Goal: Information Seeking & Learning: Learn about a topic

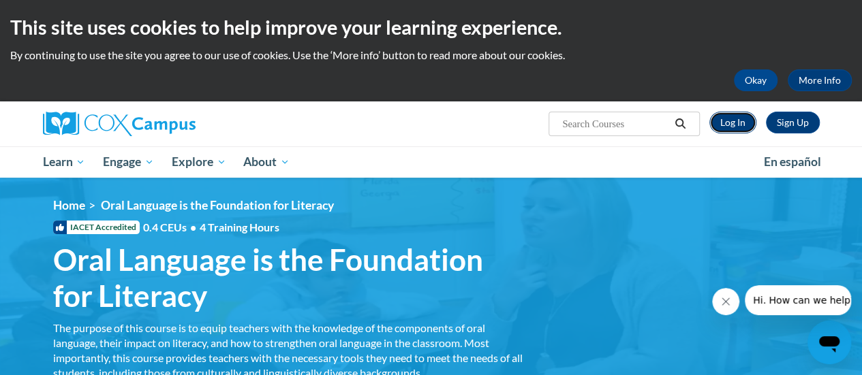
click at [719, 120] on link "Log In" at bounding box center [732, 123] width 47 height 22
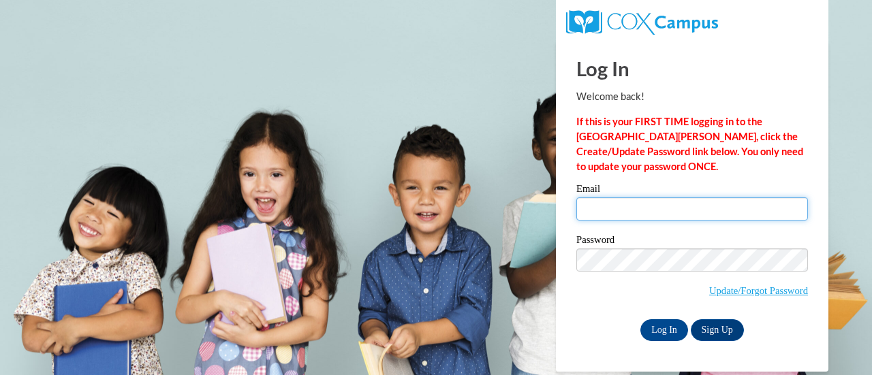
click at [686, 208] on input "Email" at bounding box center [692, 209] width 232 height 23
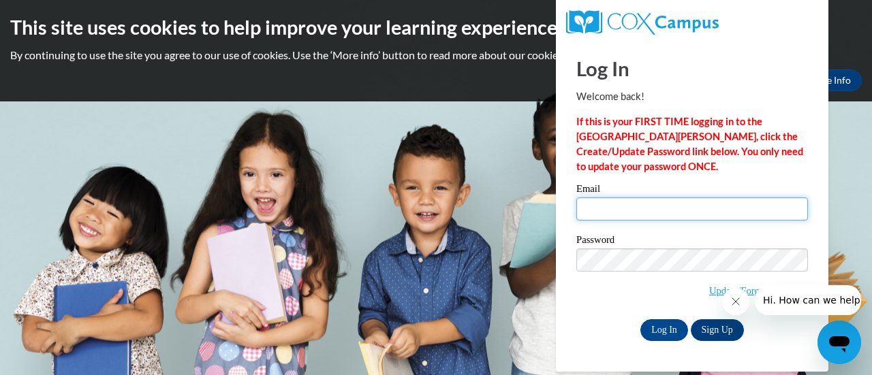
type input "ahaines@altoona.k12.wi.us"
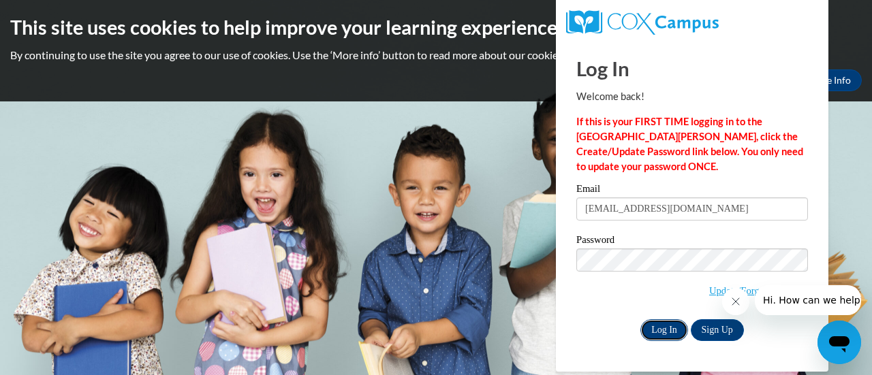
click at [670, 332] on input "Log In" at bounding box center [664, 330] width 48 height 22
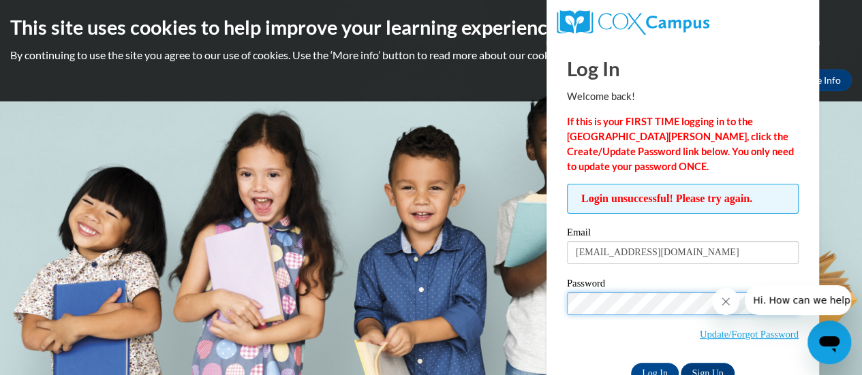
click at [631, 363] on input "Log In" at bounding box center [655, 374] width 48 height 22
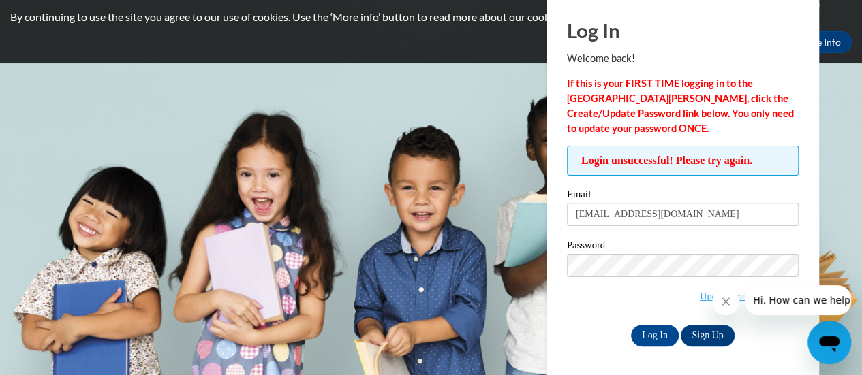
click at [720, 300] on icon "Close message from company" at bounding box center [725, 301] width 11 height 11
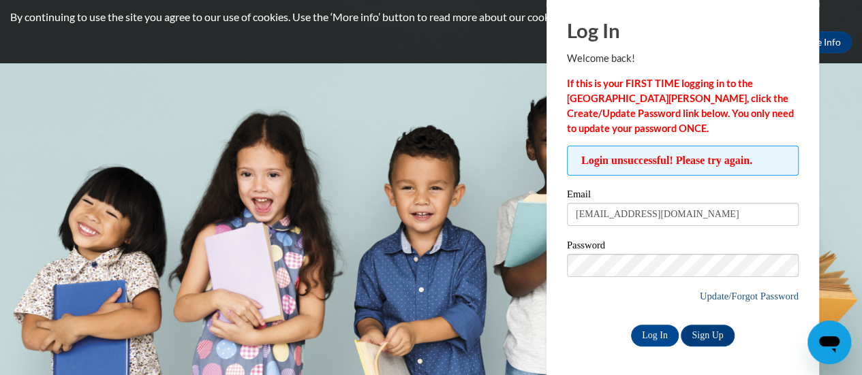
click at [726, 296] on link "Update/Forgot Password" at bounding box center [748, 296] width 99 height 11
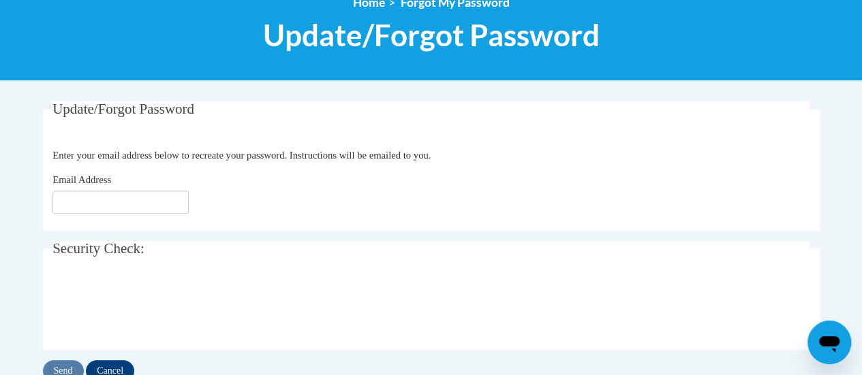
scroll to position [174, 0]
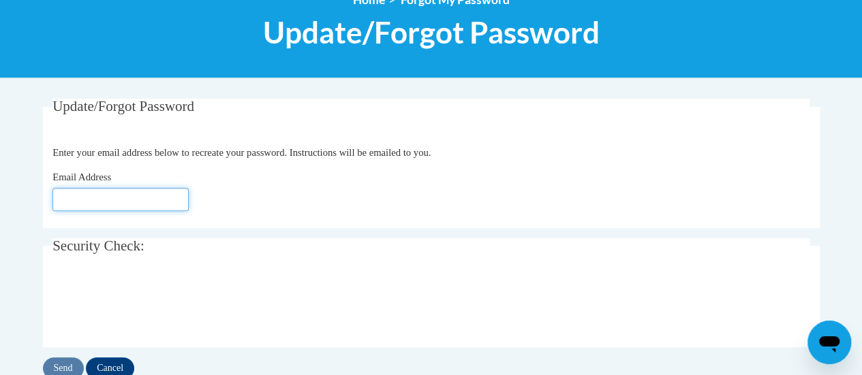
click at [161, 189] on input "Email Address" at bounding box center [120, 199] width 136 height 23
type input "[EMAIL_ADDRESS][DOMAIN_NAME]"
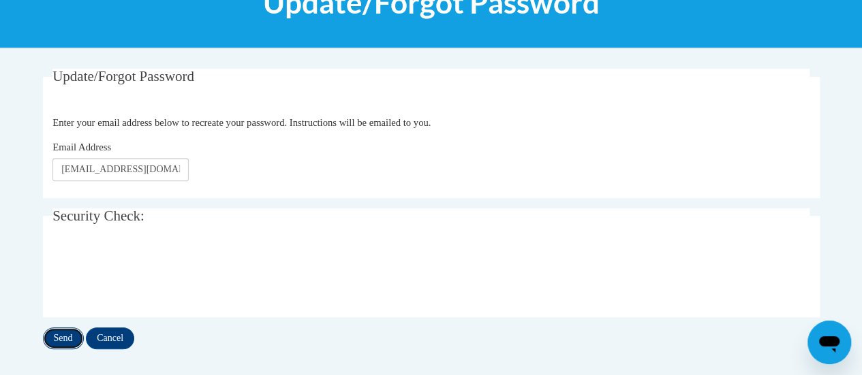
click at [53, 332] on input "Send" at bounding box center [63, 339] width 41 height 22
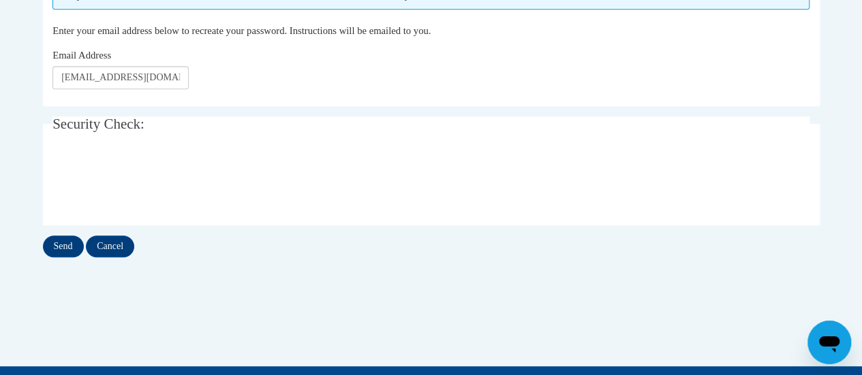
scroll to position [415, 0]
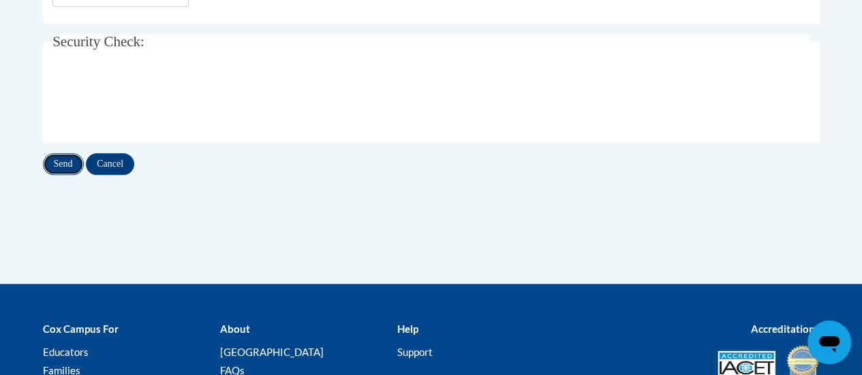
click at [65, 157] on input "Send" at bounding box center [63, 164] width 41 height 22
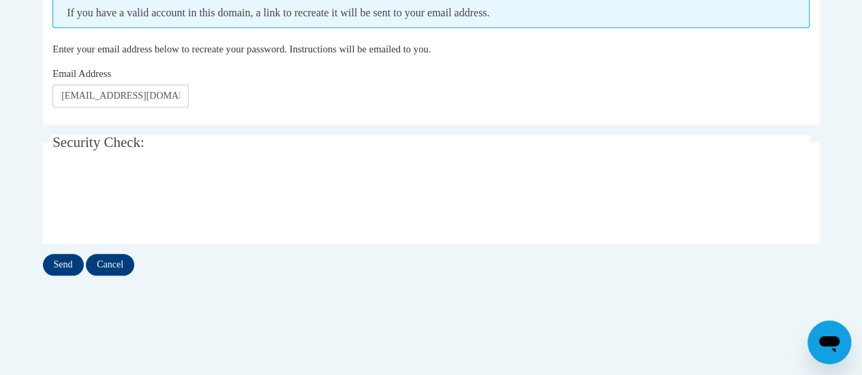
scroll to position [315, 0]
click at [69, 257] on input "Send" at bounding box center [63, 264] width 41 height 22
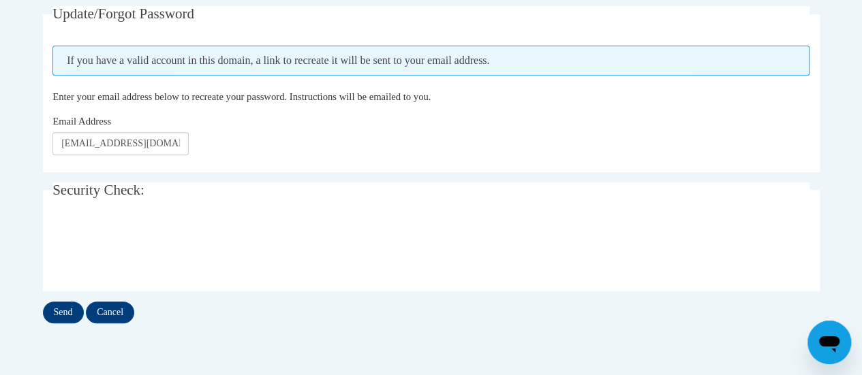
scroll to position [268, 0]
click at [57, 301] on input "Send" at bounding box center [63, 312] width 41 height 22
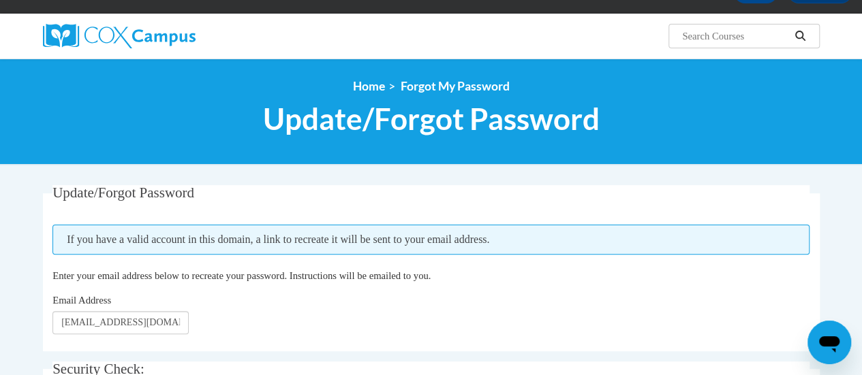
scroll to position [87, 0]
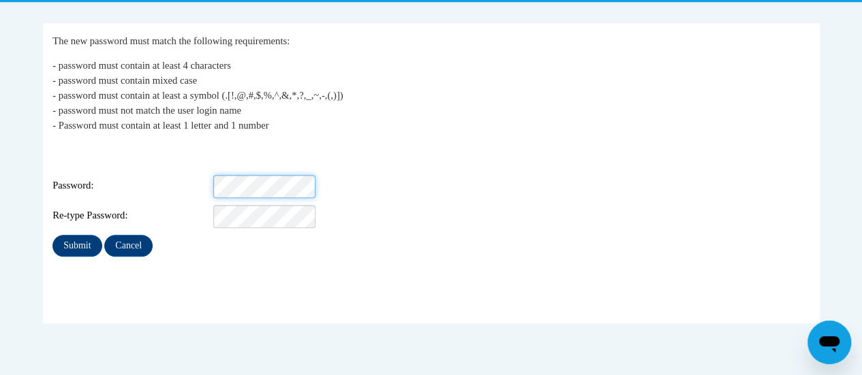
scroll to position [251, 0]
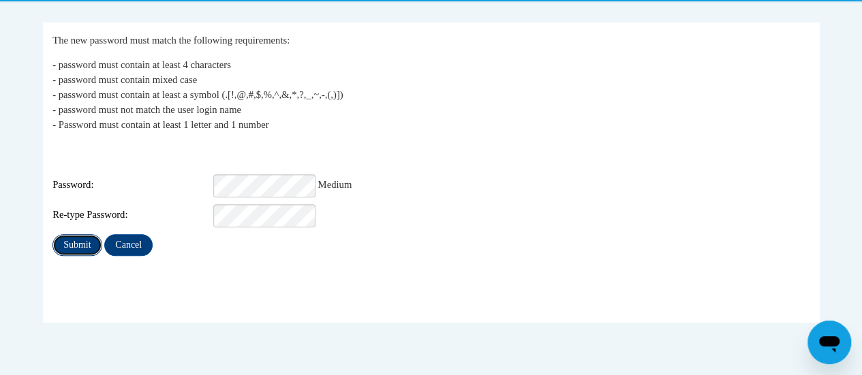
click at [77, 238] on input "Submit" at bounding box center [76, 245] width 49 height 22
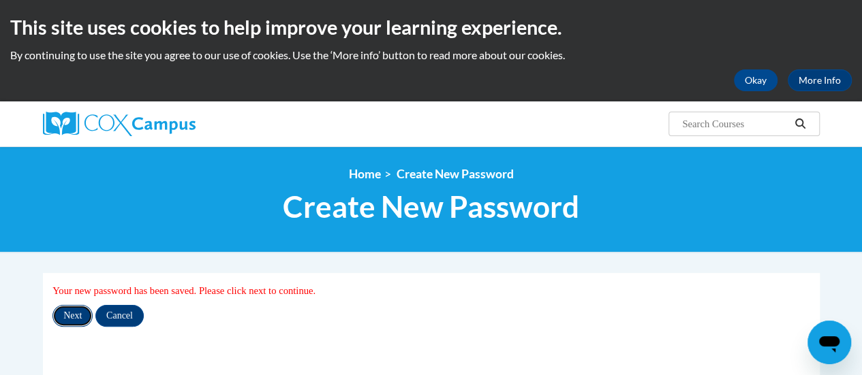
click at [76, 315] on input "Next" at bounding box center [72, 316] width 40 height 22
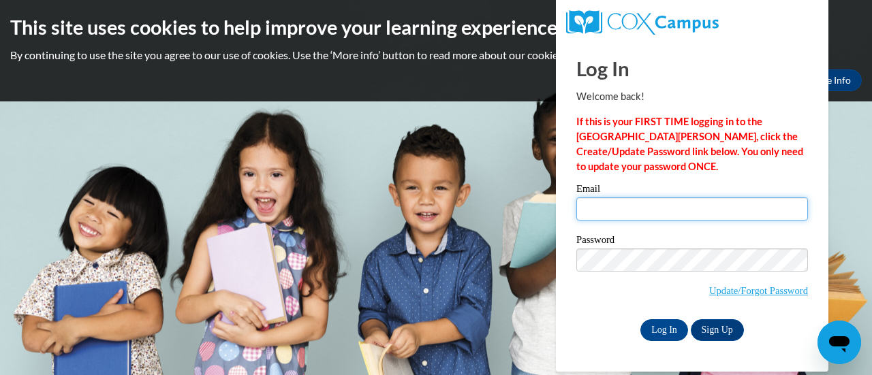
type input "ahaines@altoona.k12.wi.us"
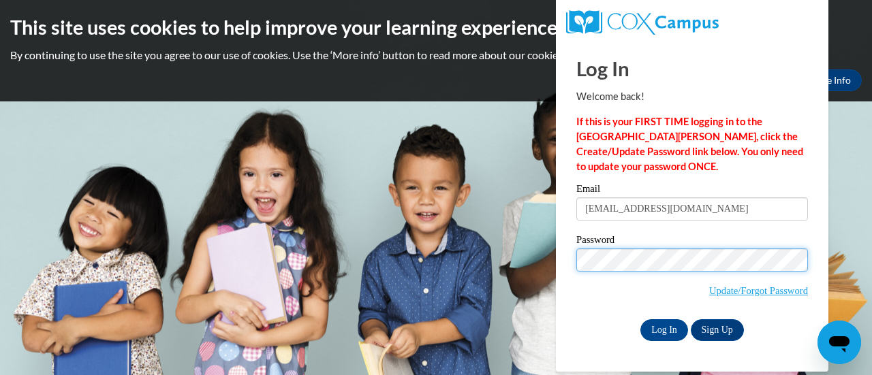
click at [640, 319] on input "Log In" at bounding box center [664, 330] width 48 height 22
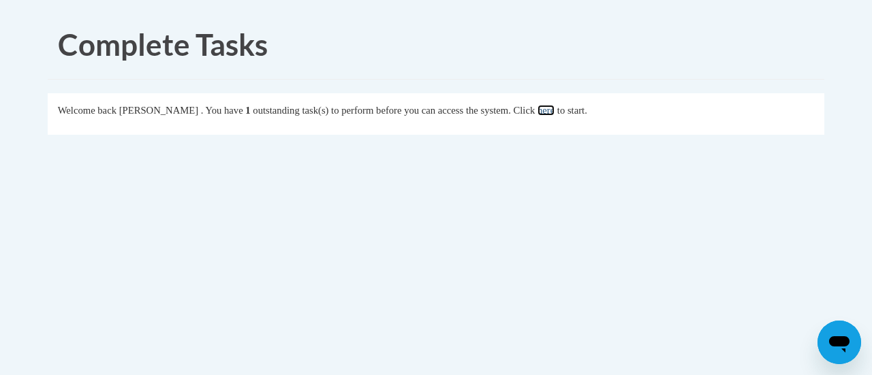
click at [554, 105] on link "here" at bounding box center [545, 110] width 17 height 11
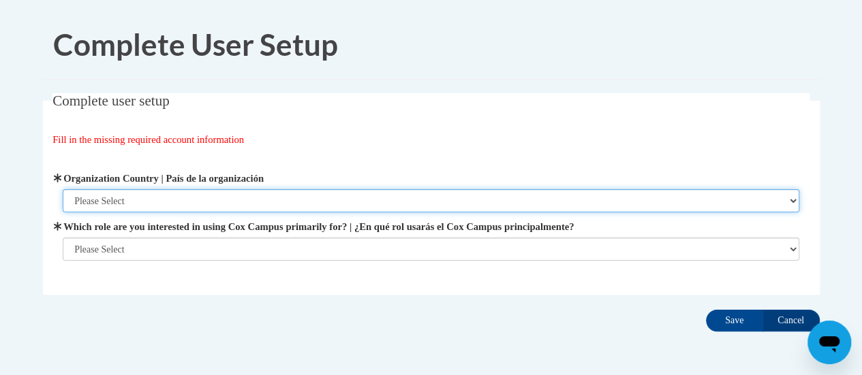
click at [211, 202] on select "Please Select United States | Estados Unidos Outside of the United States | Fue…" at bounding box center [431, 200] width 736 height 23
select select "ad49bcad-a171-4b2e-b99c-48b446064914"
click at [63, 189] on select "Please Select United States | Estados Unidos Outside of the United States | Fue…" at bounding box center [431, 200] width 736 height 23
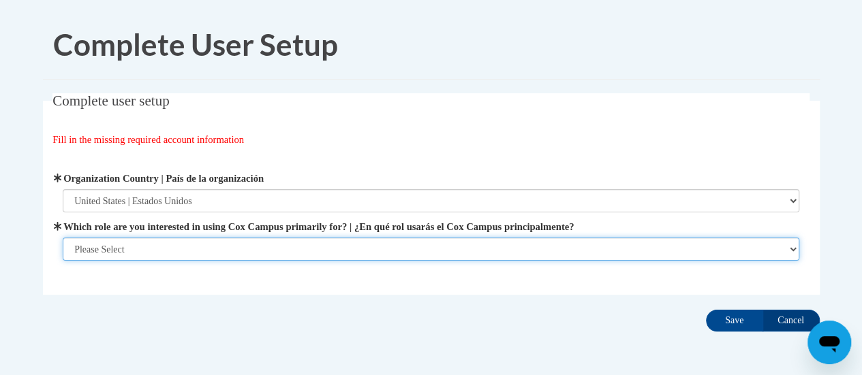
click at [204, 245] on select "Please Select College/University | Colegio/Universidad Community/Nonprofit Part…" at bounding box center [431, 249] width 736 height 23
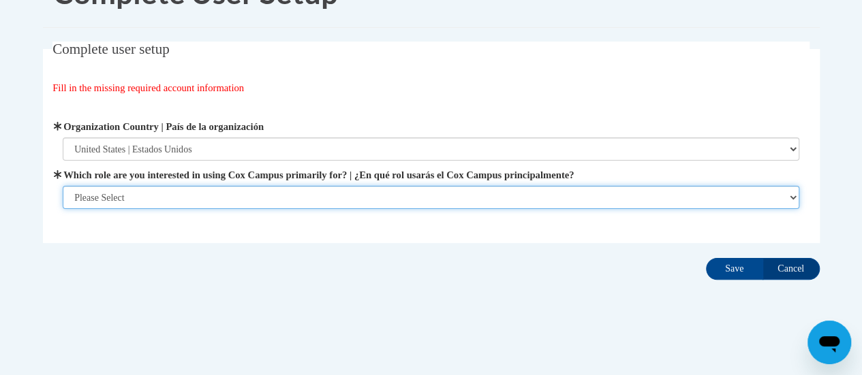
scroll to position [52, 0]
click at [204, 185] on select "Please Select College/University | Colegio/Universidad Community/Nonprofit Part…" at bounding box center [431, 196] width 736 height 23
select select "fbf2d438-af2f-41f8-98f1-81c410e29de3"
click at [63, 208] on select "Please Select College/University | Colegio/Universidad Community/Nonprofit Part…" at bounding box center [431, 196] width 736 height 23
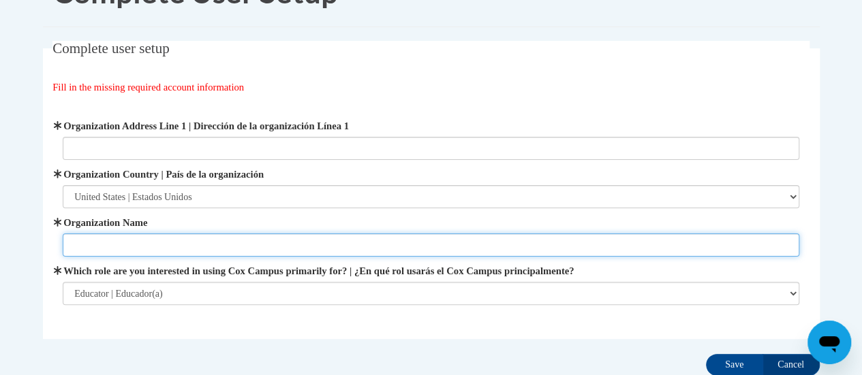
click at [181, 247] on input "Organization Name" at bounding box center [431, 245] width 736 height 23
type input "School District of Altoona"
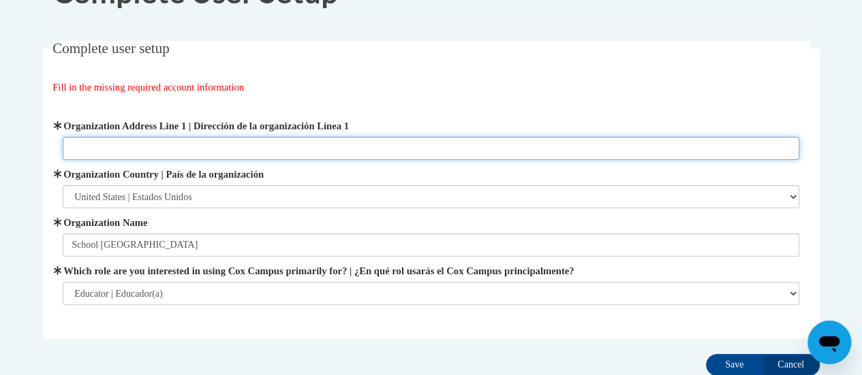
click at [171, 139] on input "Organization Address Line 1 | Dirección de la organización Línea 1" at bounding box center [431, 148] width 736 height 23
click at [136, 151] on input "157 Bartlett Ave Altoona, WI" at bounding box center [431, 148] width 736 height 23
type input "157 Bartlett Ave, Altoona, WI"
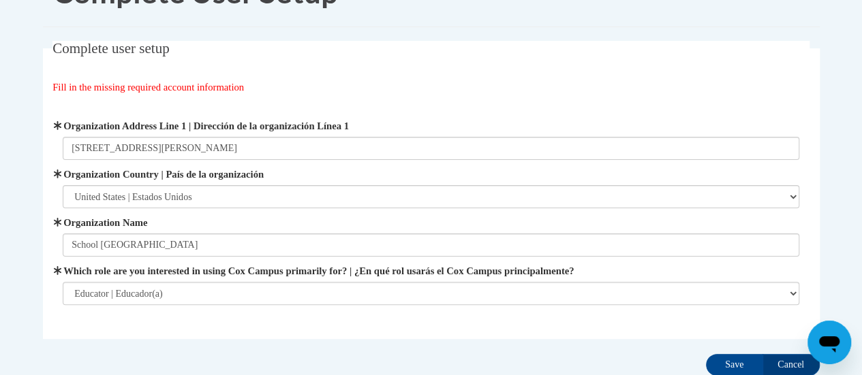
click at [397, 324] on fieldset "Complete user setup Fill in the missing required account information User Profi…" at bounding box center [431, 190] width 776 height 298
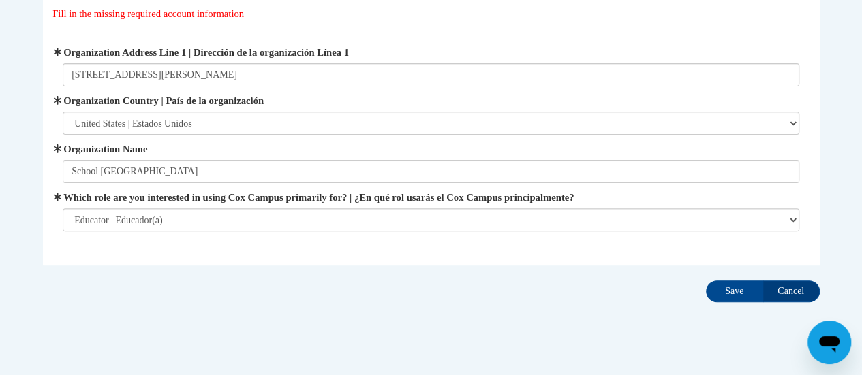
scroll to position [149, 0]
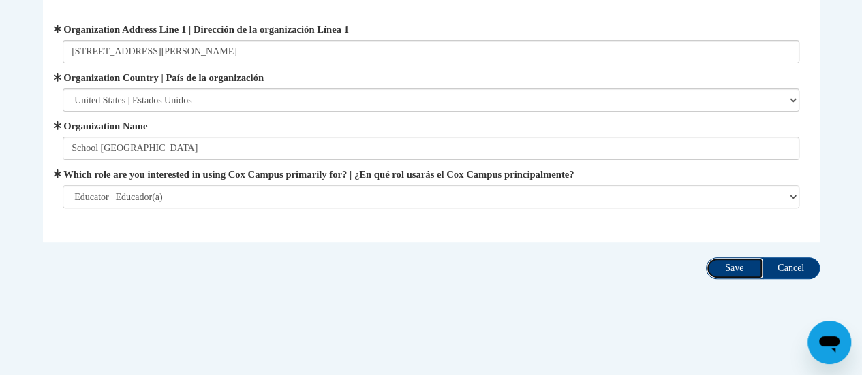
click at [730, 264] on input "Save" at bounding box center [734, 268] width 57 height 22
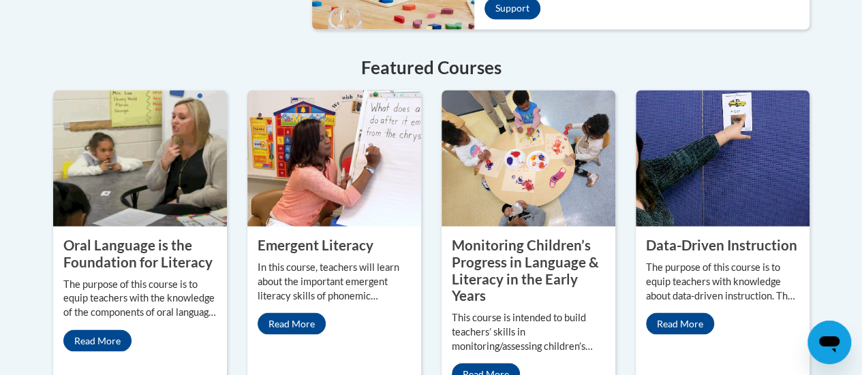
scroll to position [1233, 0]
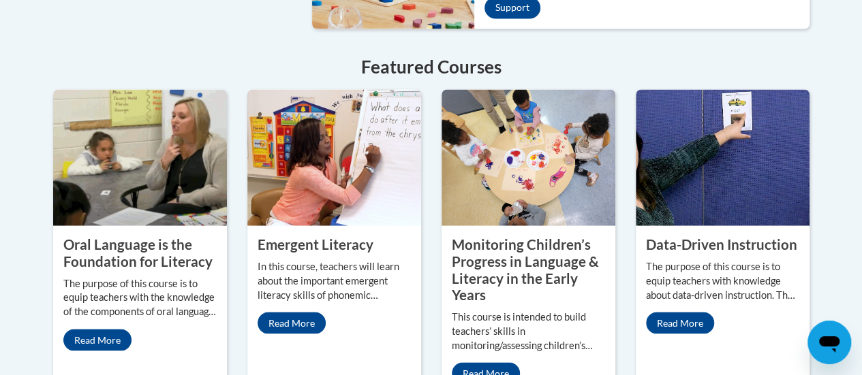
click at [178, 193] on img at bounding box center [140, 157] width 174 height 136
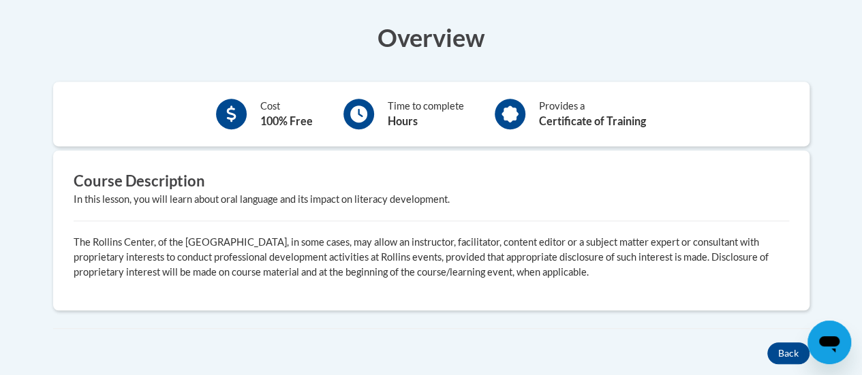
scroll to position [321, 0]
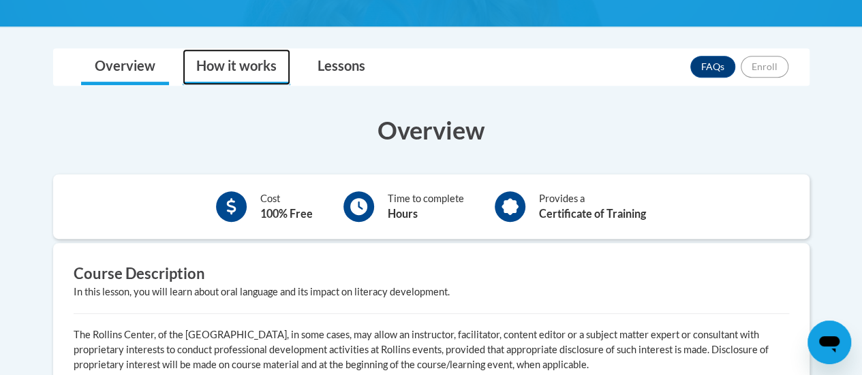
click at [240, 70] on link "How it works" at bounding box center [237, 67] width 108 height 36
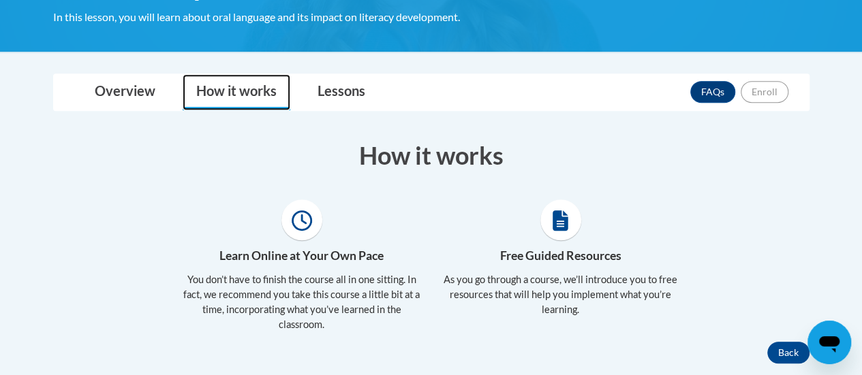
scroll to position [282, 0]
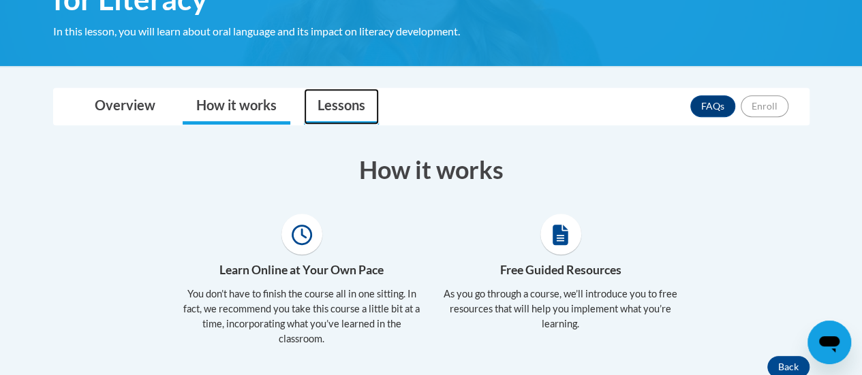
click at [354, 100] on link "Lessons" at bounding box center [341, 107] width 75 height 36
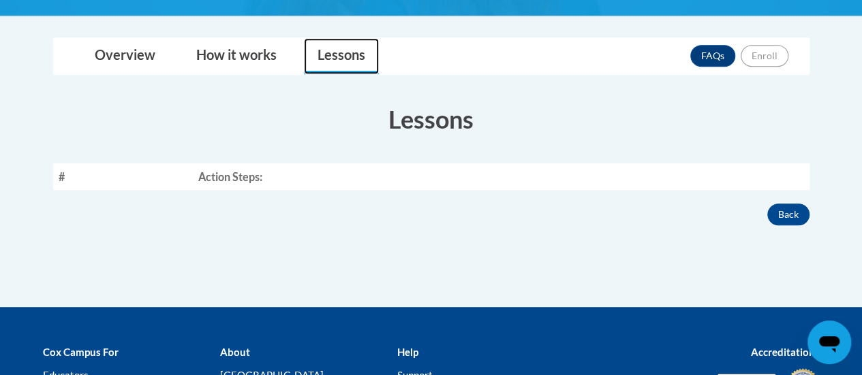
scroll to position [330, 0]
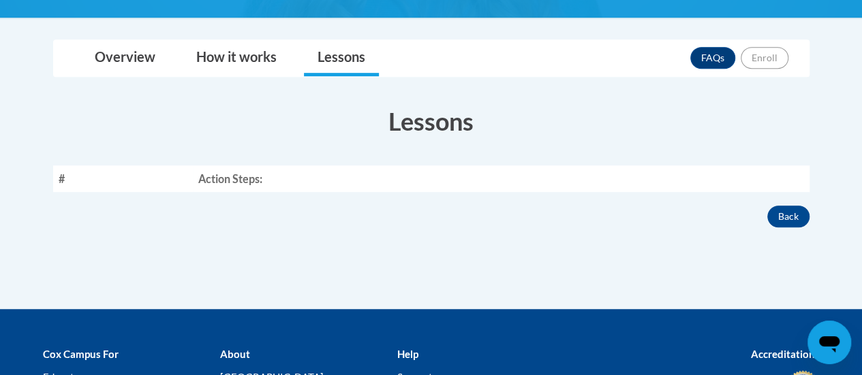
click at [209, 180] on th "Action Steps:" at bounding box center [501, 179] width 616 height 27
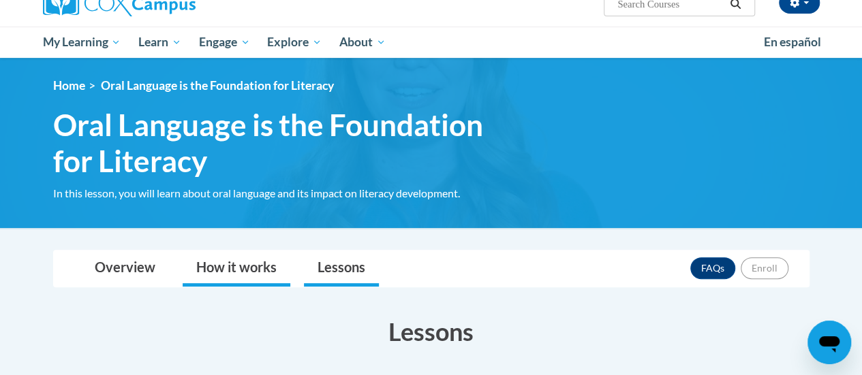
scroll to position [0, 0]
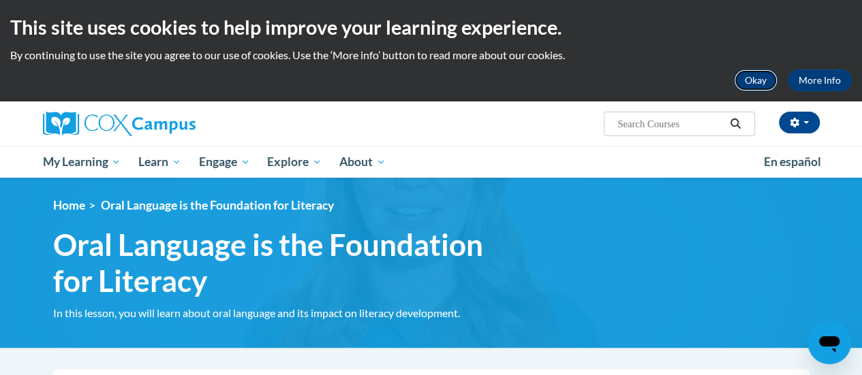
click at [770, 73] on button "Okay" at bounding box center [756, 80] width 44 height 22
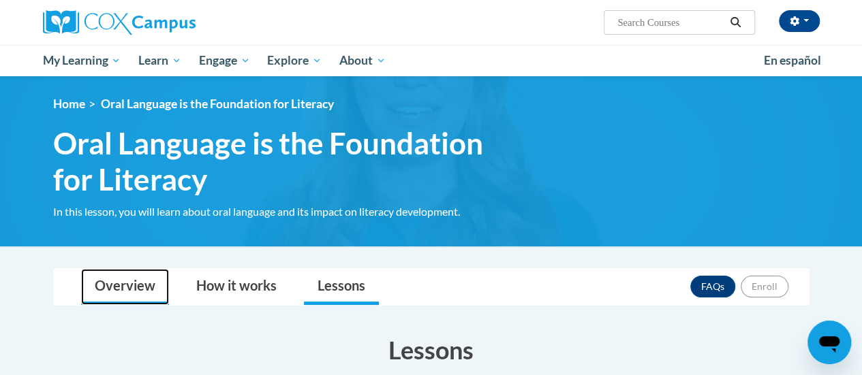
click at [112, 292] on link "Overview" at bounding box center [125, 287] width 88 height 36
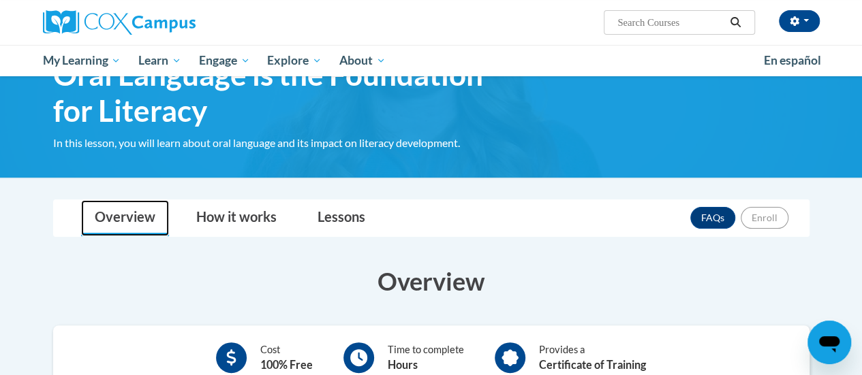
scroll to position [68, 0]
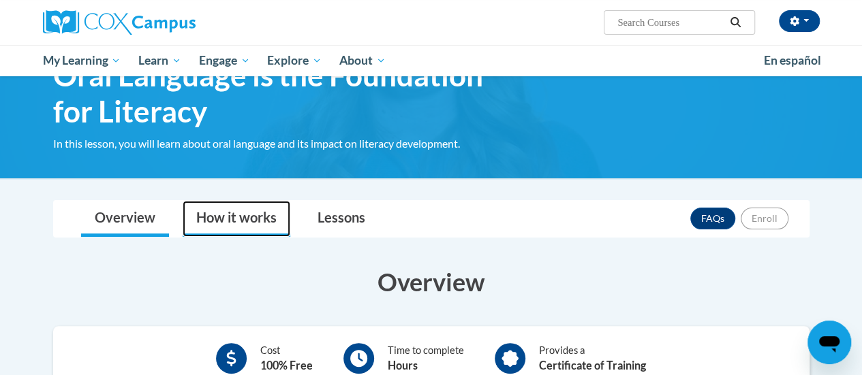
click at [233, 230] on link "How it works" at bounding box center [237, 219] width 108 height 36
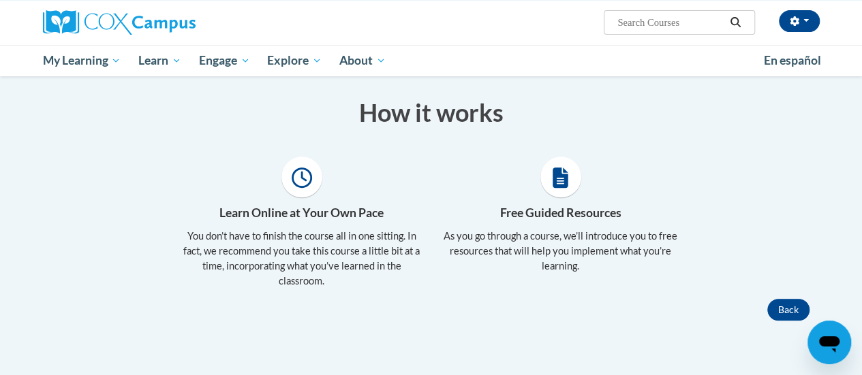
scroll to position [176, 0]
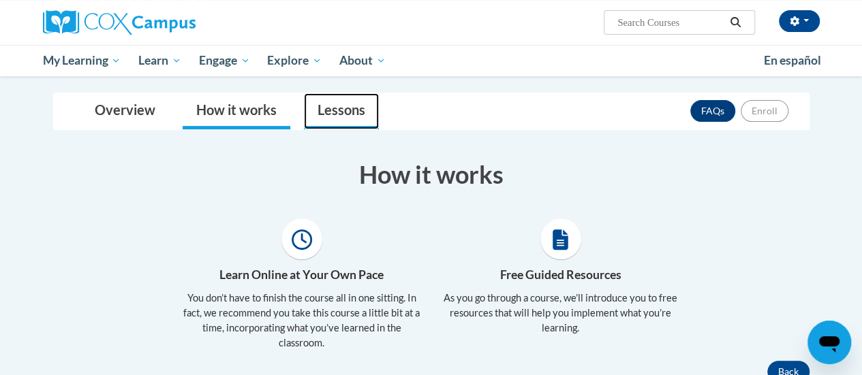
click at [354, 111] on link "Lessons" at bounding box center [341, 111] width 75 height 36
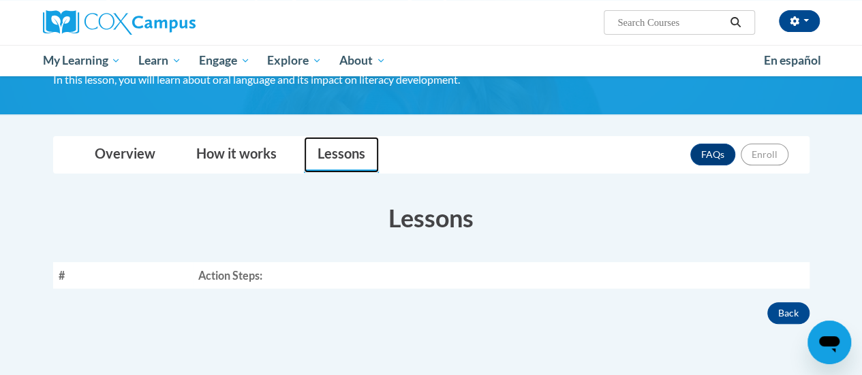
scroll to position [131, 0]
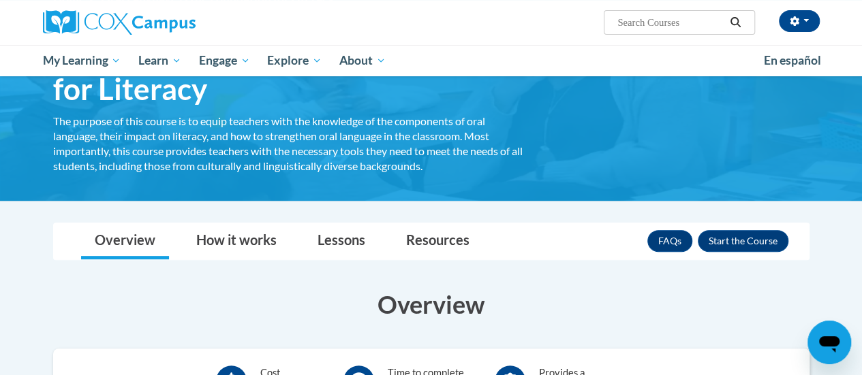
scroll to position [106, 0]
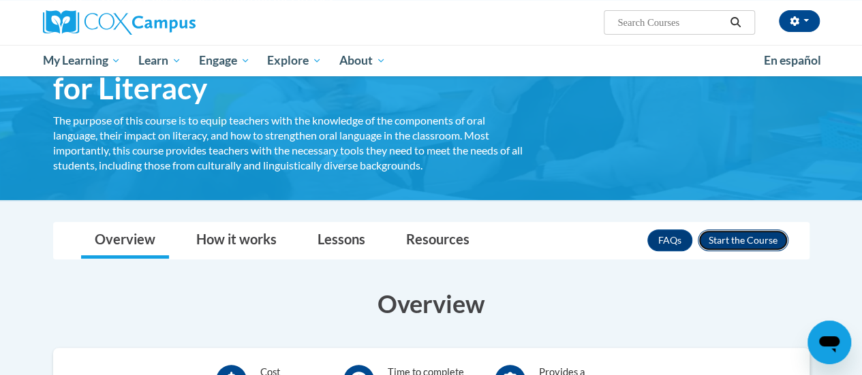
click at [733, 235] on button "Enroll" at bounding box center [742, 241] width 91 height 22
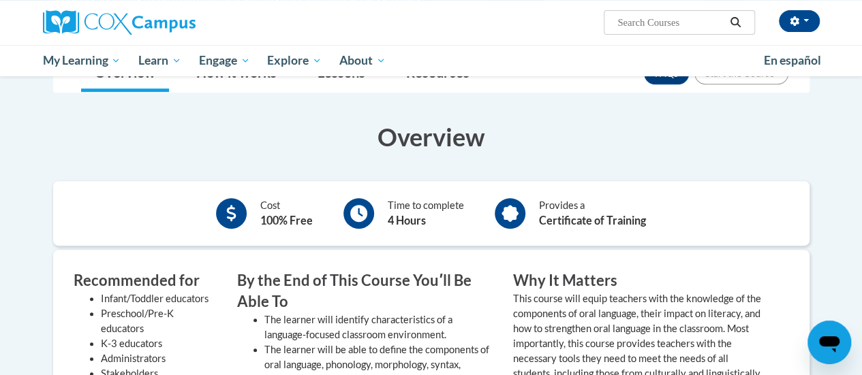
scroll to position [287, 0]
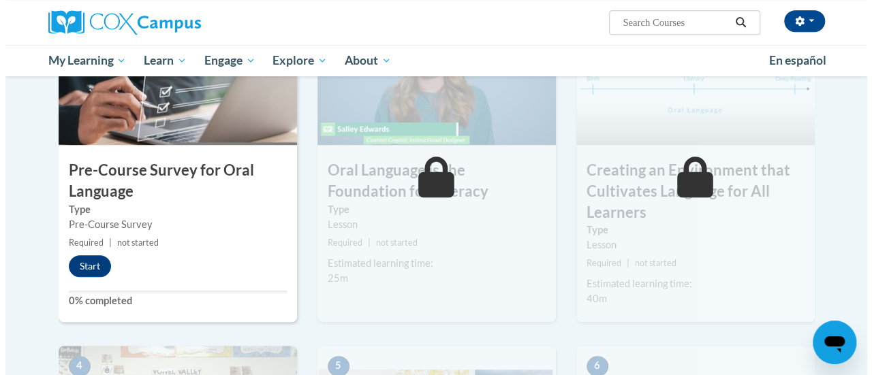
scroll to position [403, 0]
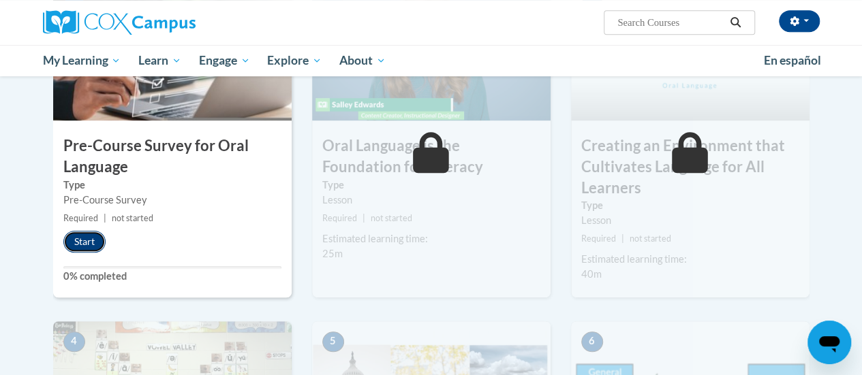
click at [78, 231] on button "Start" at bounding box center [84, 242] width 42 height 22
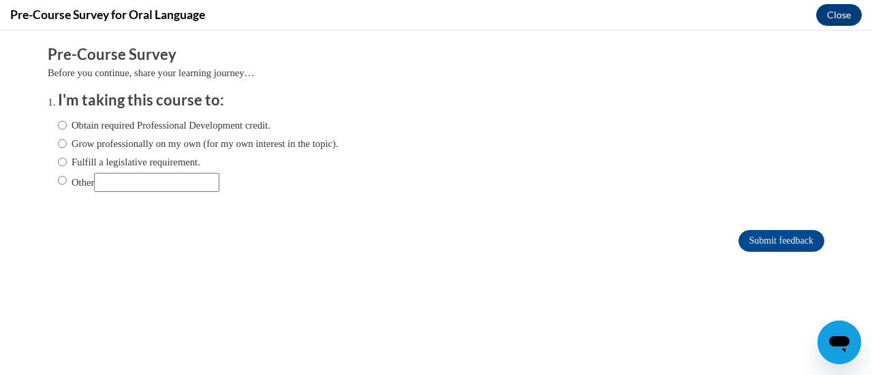
scroll to position [0, 0]
click at [58, 164] on input "Fulfill a legislative requirement." at bounding box center [62, 162] width 9 height 15
radio input "true"
click at [420, 243] on div "Submit feedback" at bounding box center [436, 241] width 776 height 22
click at [776, 236] on input "Submit feedback" at bounding box center [781, 241] width 86 height 22
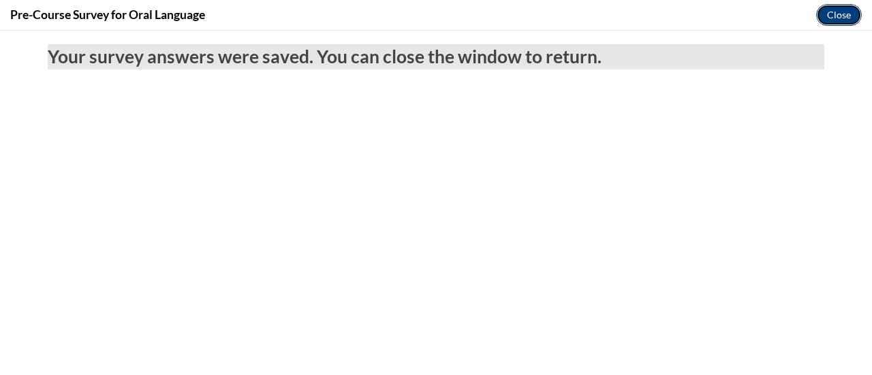
click at [838, 22] on button "Close" at bounding box center [839, 15] width 46 height 22
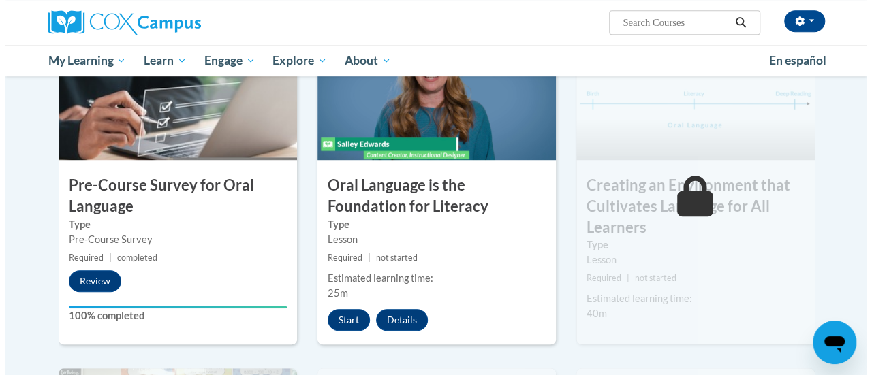
scroll to position [364, 0]
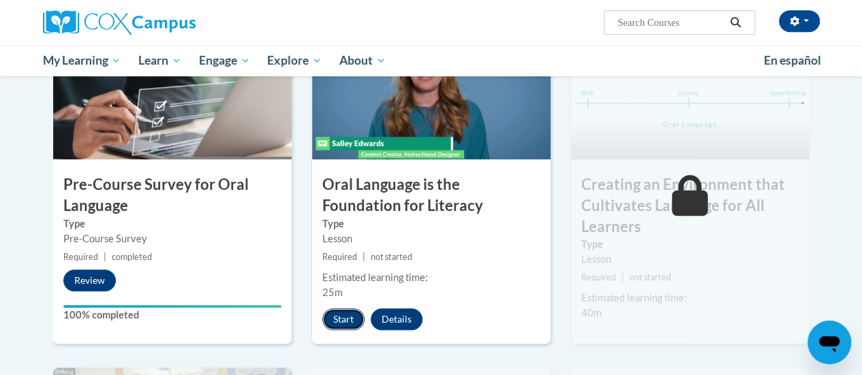
click at [347, 314] on button "Start" at bounding box center [343, 320] width 42 height 22
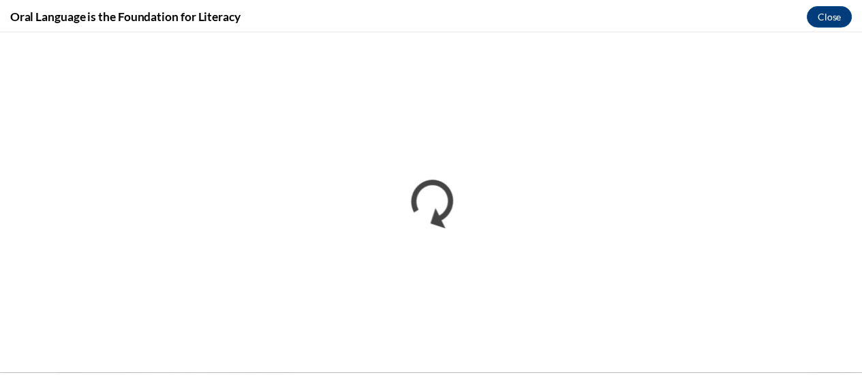
scroll to position [0, 0]
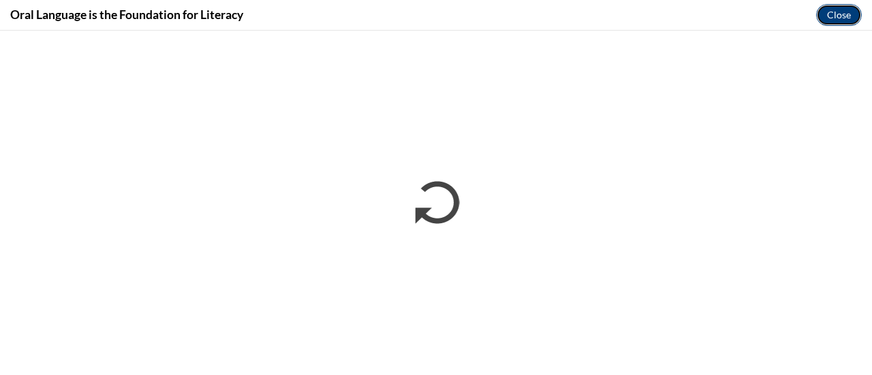
click at [834, 18] on button "Close" at bounding box center [839, 15] width 46 height 22
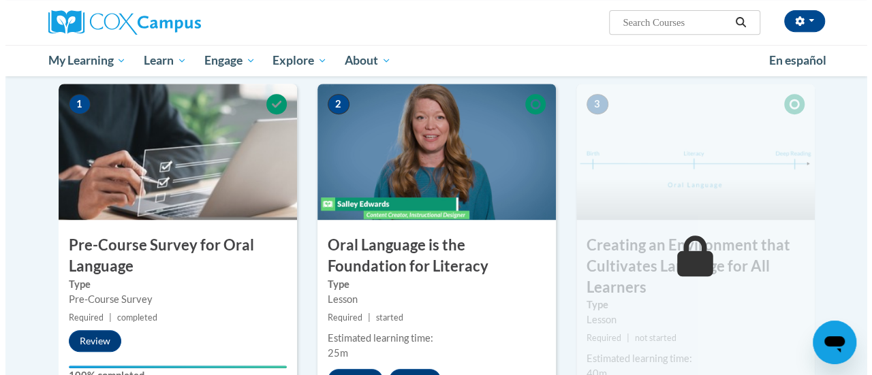
scroll to position [359, 0]
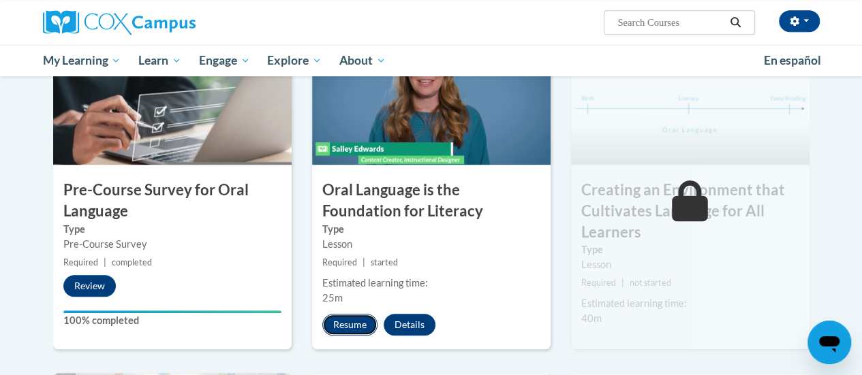
click at [346, 330] on button "Resume" at bounding box center [349, 325] width 55 height 22
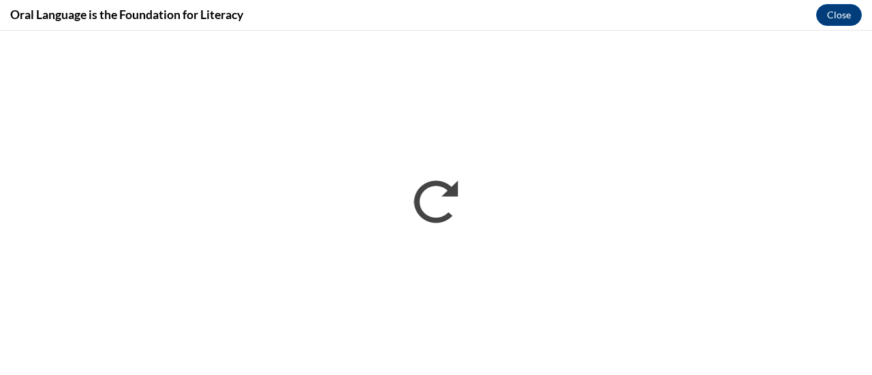
scroll to position [0, 0]
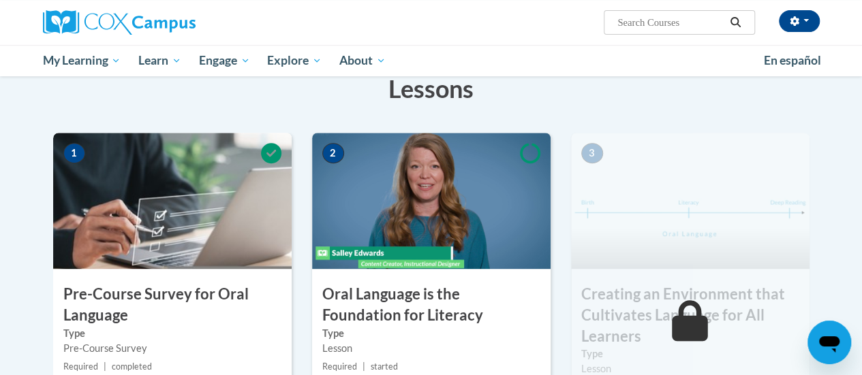
scroll to position [257, 0]
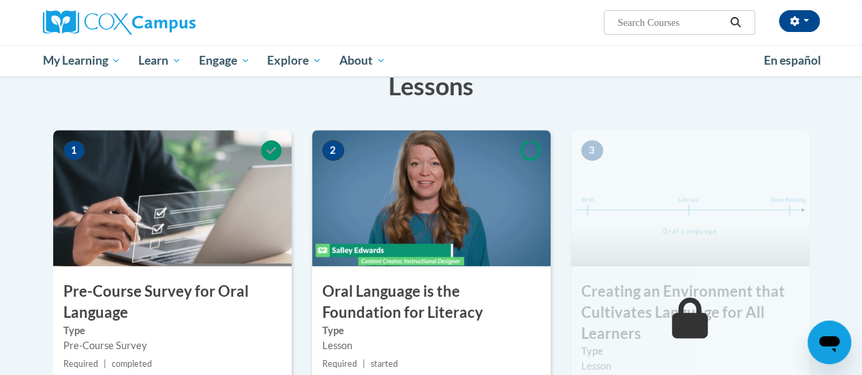
click at [454, 185] on img at bounding box center [431, 198] width 238 height 136
click at [437, 245] on img at bounding box center [431, 198] width 238 height 136
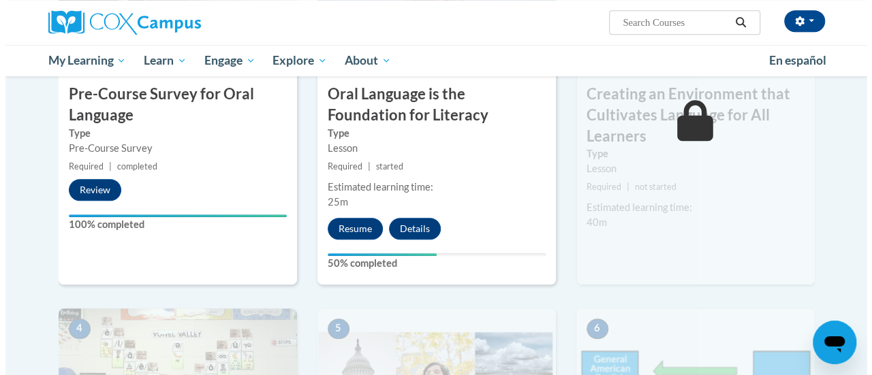
scroll to position [454, 0]
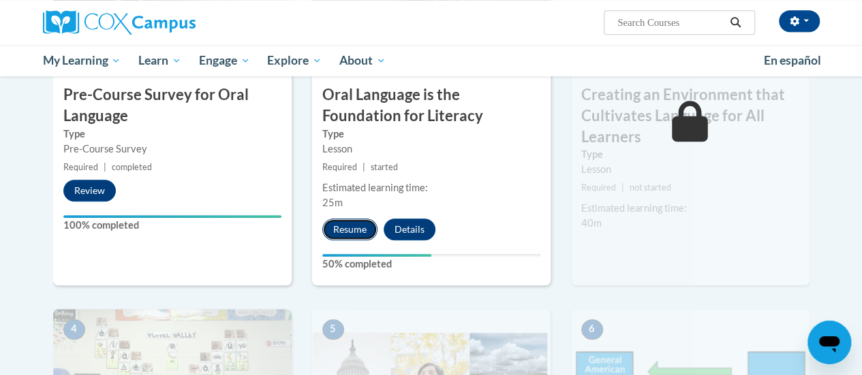
click at [347, 230] on button "Resume" at bounding box center [349, 230] width 55 height 22
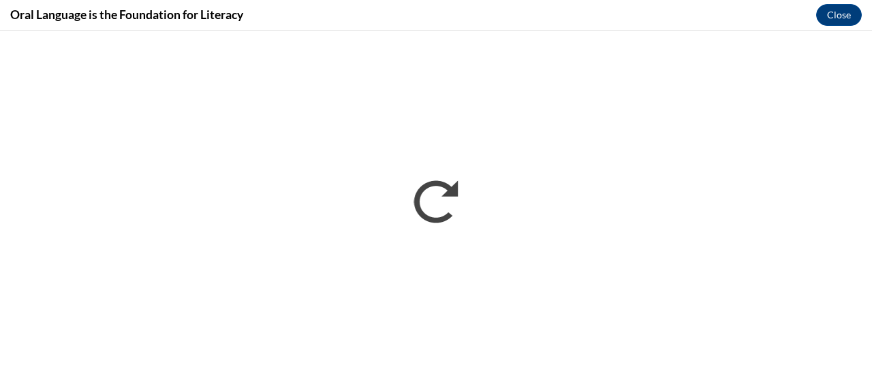
scroll to position [0, 0]
click at [482, 31] on iframe "</div></body> </html>" at bounding box center [436, 203] width 872 height 345
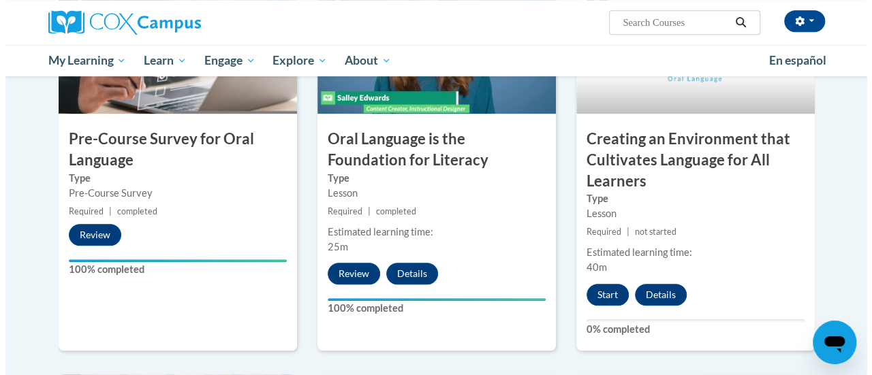
scroll to position [409, 0]
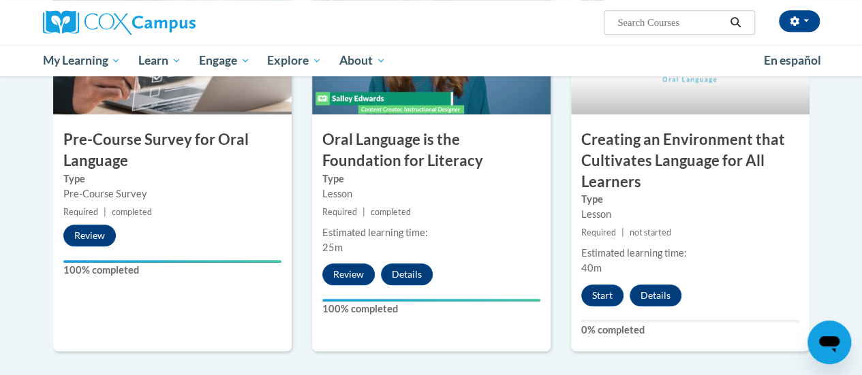
click at [673, 174] on h3 "Creating an Environment that Cultivates Language for All Learners" at bounding box center [690, 160] width 238 height 63
click at [605, 287] on button "Start" at bounding box center [602, 296] width 42 height 22
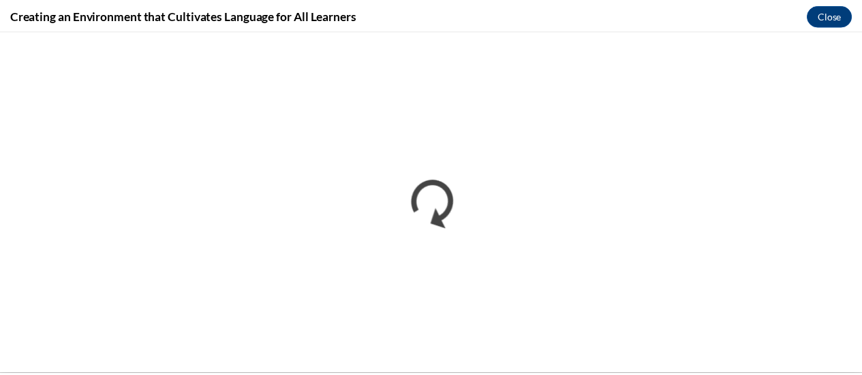
scroll to position [0, 0]
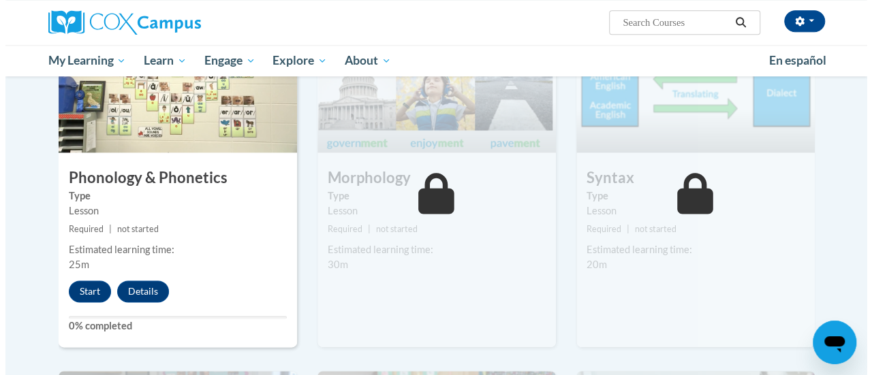
scroll to position [769, 0]
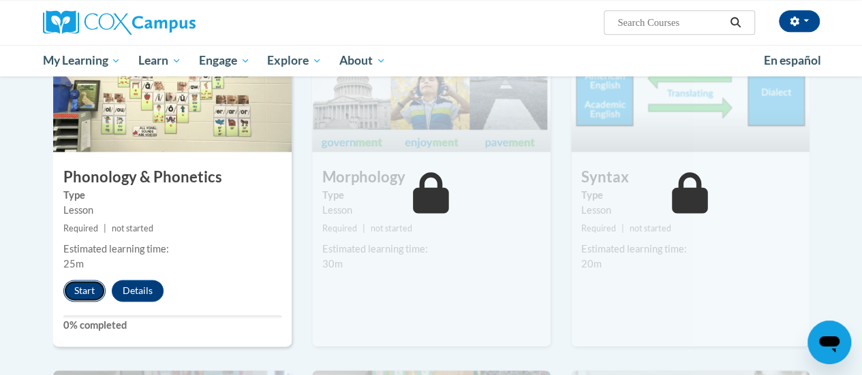
click at [86, 296] on button "Start" at bounding box center [84, 291] width 42 height 22
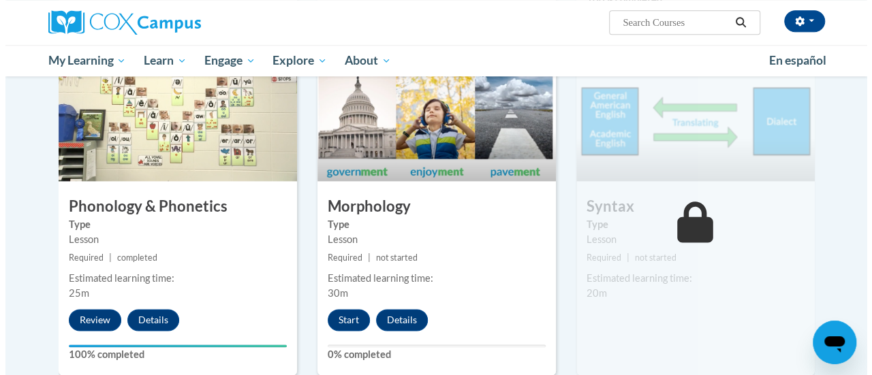
scroll to position [741, 0]
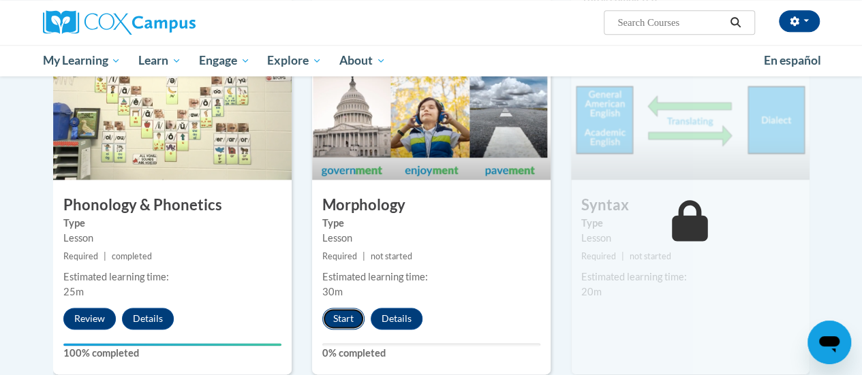
click at [347, 316] on button "Start" at bounding box center [343, 319] width 42 height 22
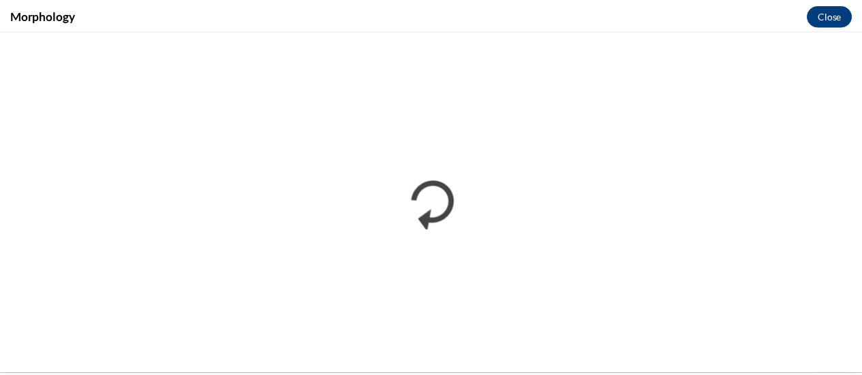
scroll to position [0, 0]
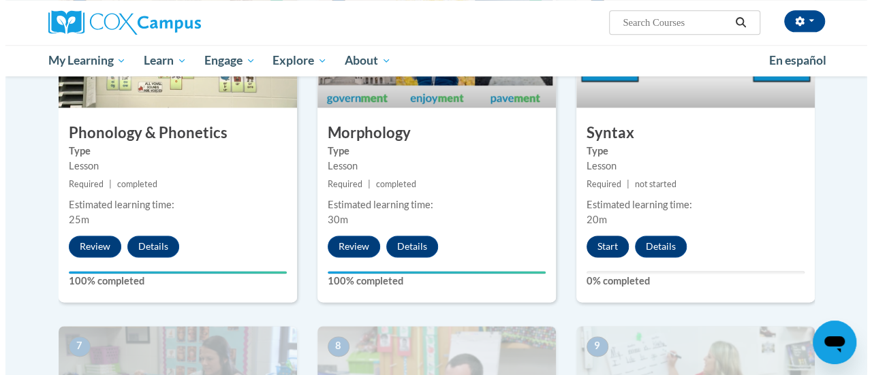
scroll to position [811, 0]
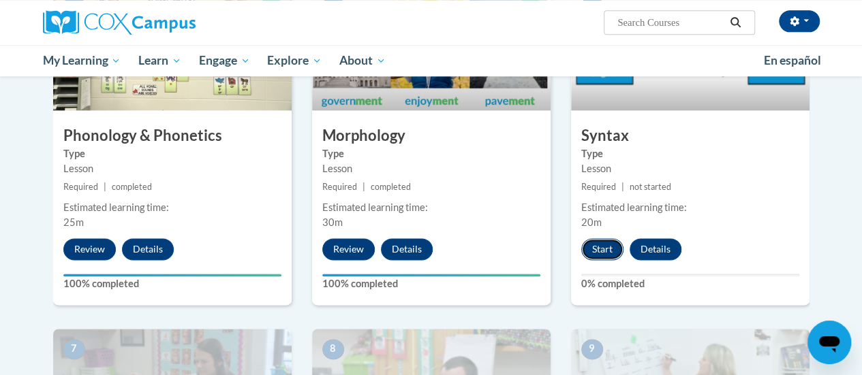
click at [597, 255] on button "Start" at bounding box center [602, 249] width 42 height 22
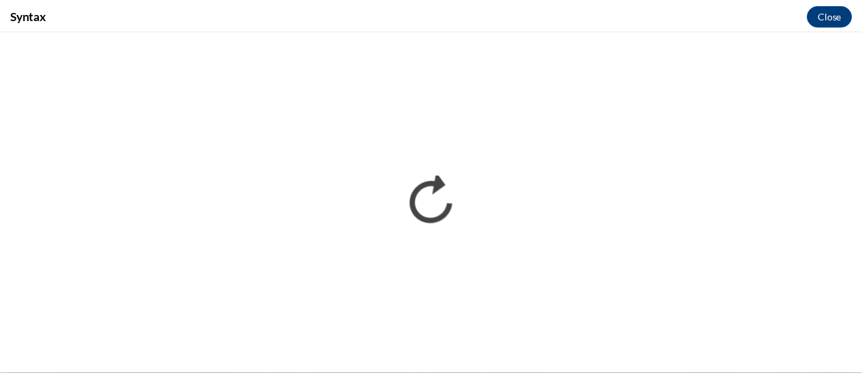
scroll to position [0, 0]
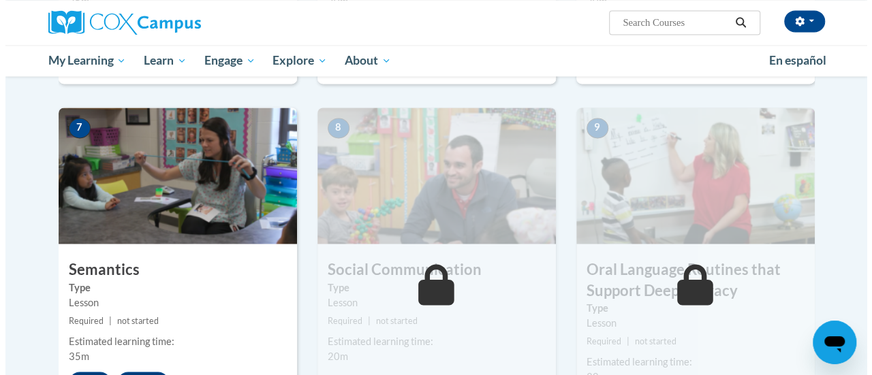
scroll to position [1151, 0]
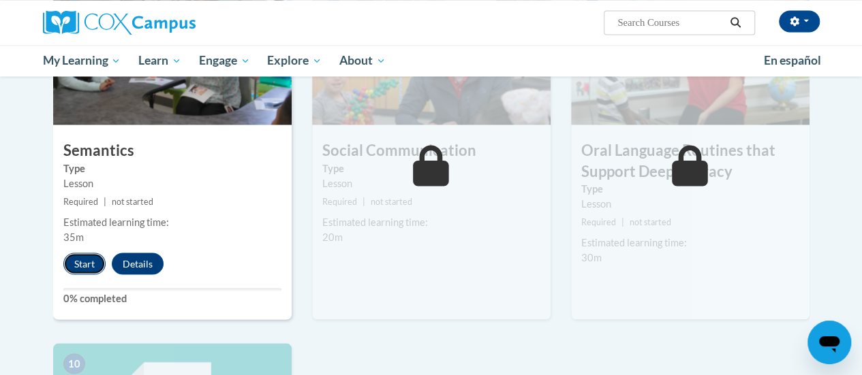
click at [82, 264] on button "Start" at bounding box center [84, 264] width 42 height 22
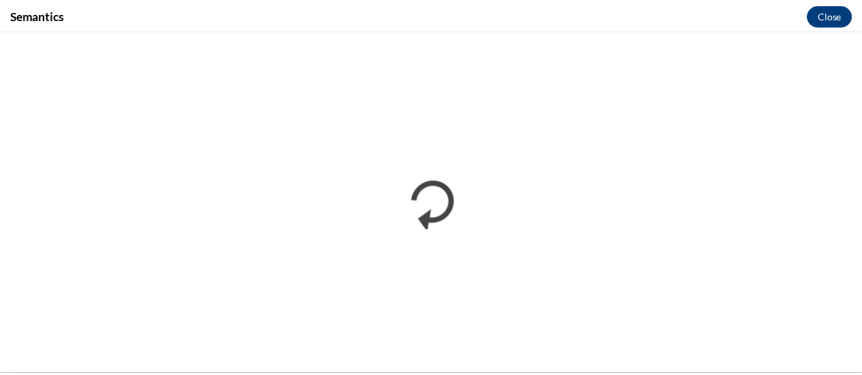
scroll to position [0, 0]
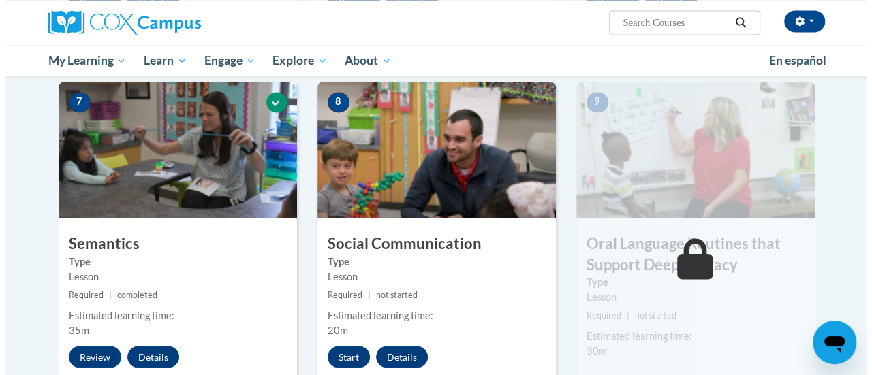
scroll to position [1077, 0]
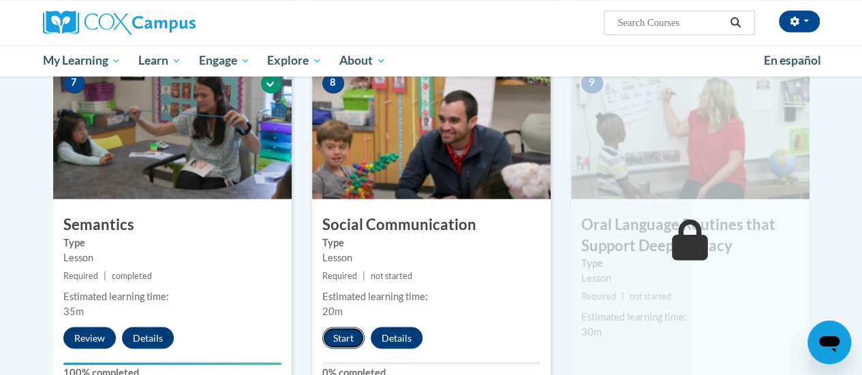
click at [339, 336] on button "Start" at bounding box center [343, 338] width 42 height 22
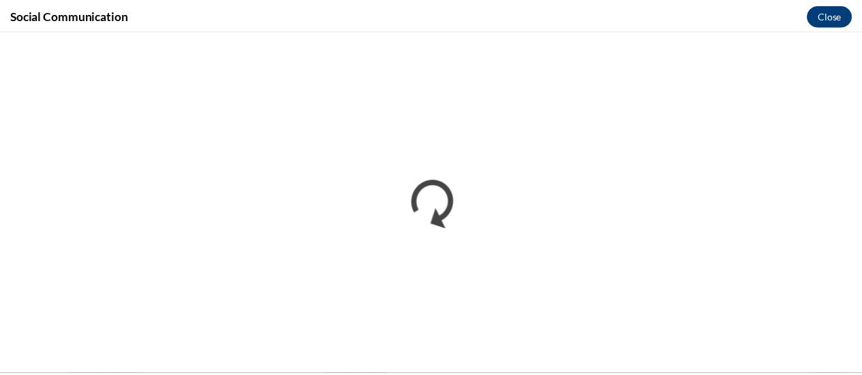
scroll to position [0, 0]
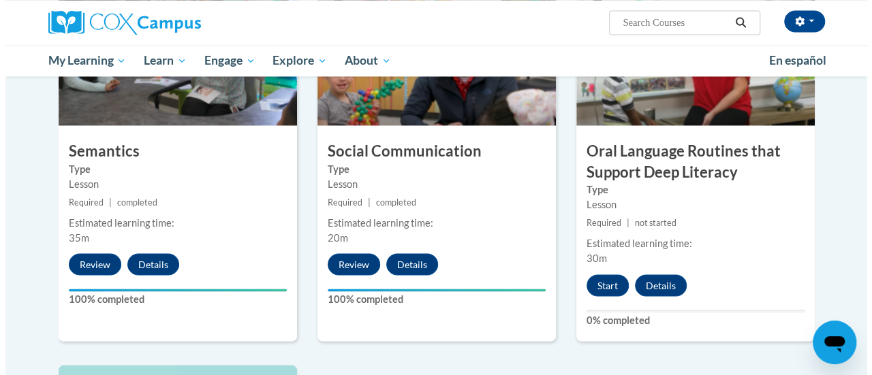
scroll to position [1151, 0]
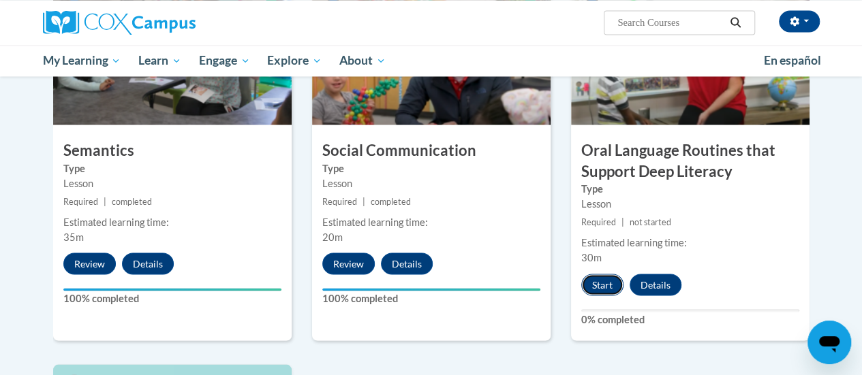
click at [598, 283] on button "Start" at bounding box center [602, 285] width 42 height 22
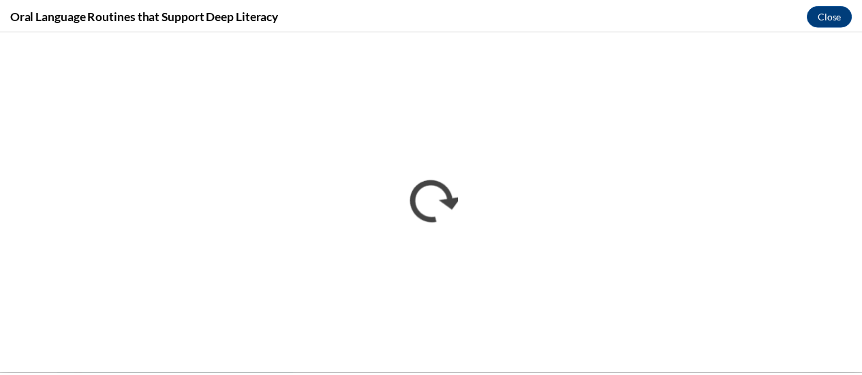
scroll to position [0, 0]
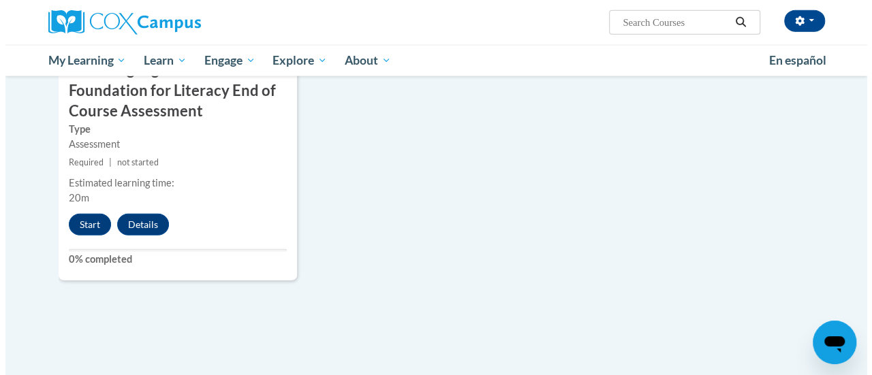
scroll to position [1609, 0]
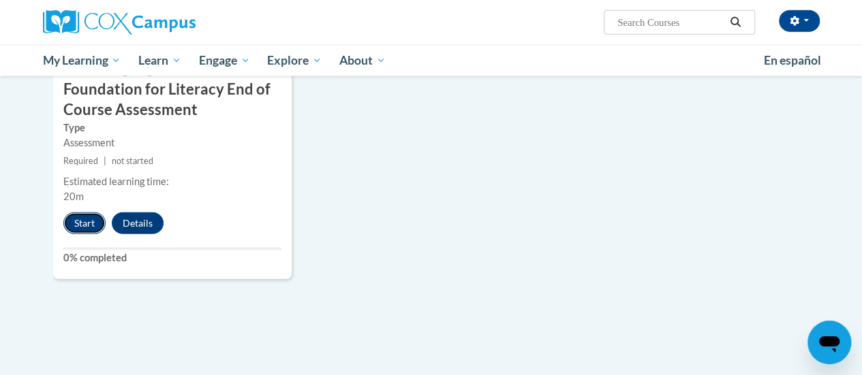
click at [87, 224] on button "Start" at bounding box center [84, 224] width 42 height 22
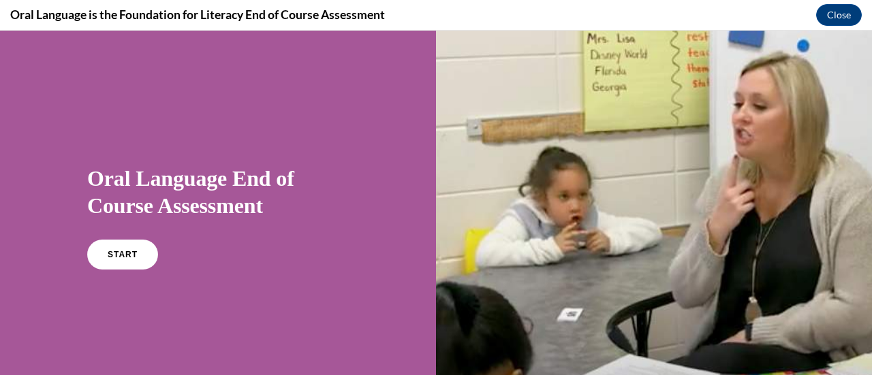
scroll to position [106, 0]
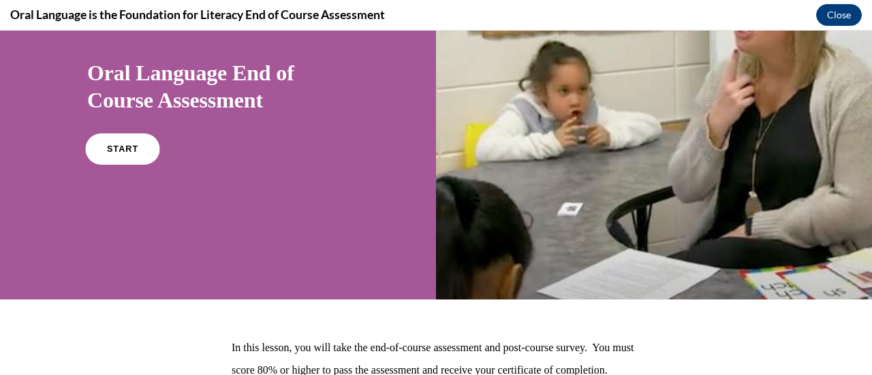
click at [101, 145] on link "START" at bounding box center [122, 148] width 74 height 31
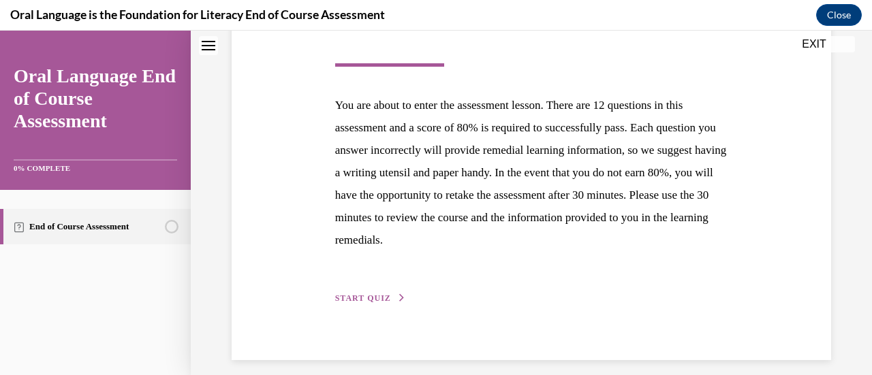
scroll to position [249, 0]
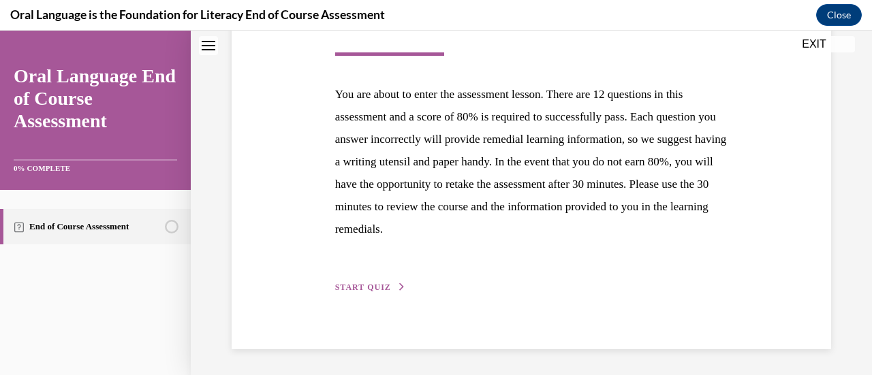
click at [354, 286] on span "START QUIZ" at bounding box center [363, 288] width 56 height 10
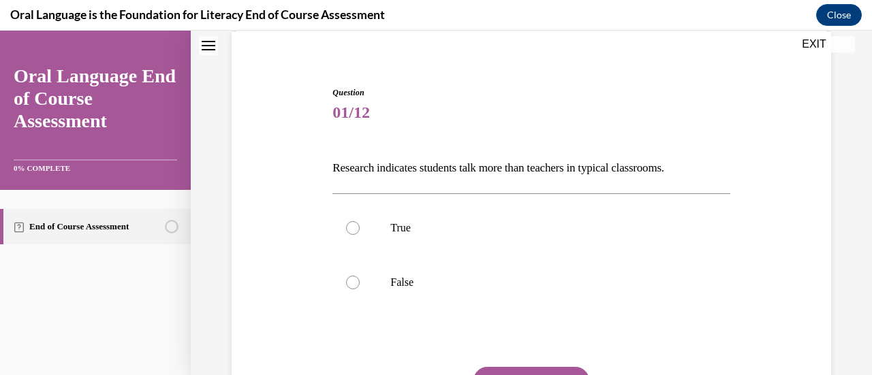
scroll to position [104, 0]
click at [354, 286] on div at bounding box center [353, 282] width 14 height 14
click at [354, 286] on input "False" at bounding box center [353, 282] width 14 height 14
radio input "true"
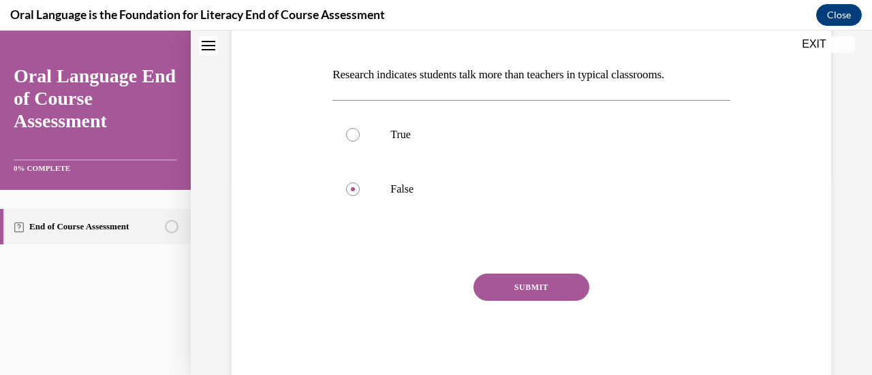
click at [523, 291] on button "SUBMIT" at bounding box center [531, 287] width 116 height 27
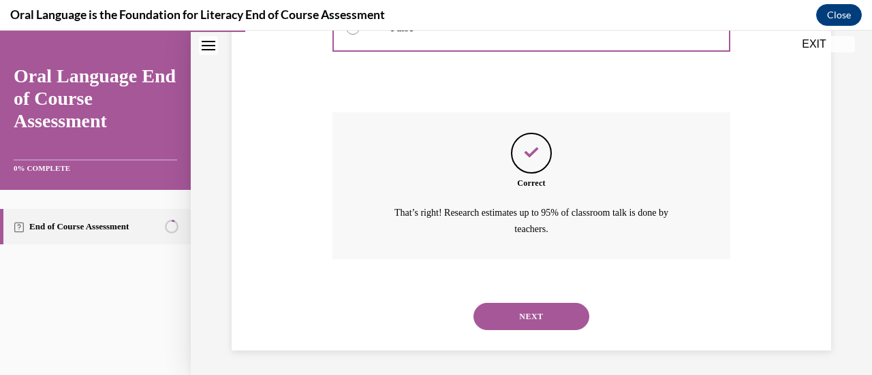
scroll to position [359, 0]
click at [520, 313] on button "NEXT" at bounding box center [531, 315] width 116 height 27
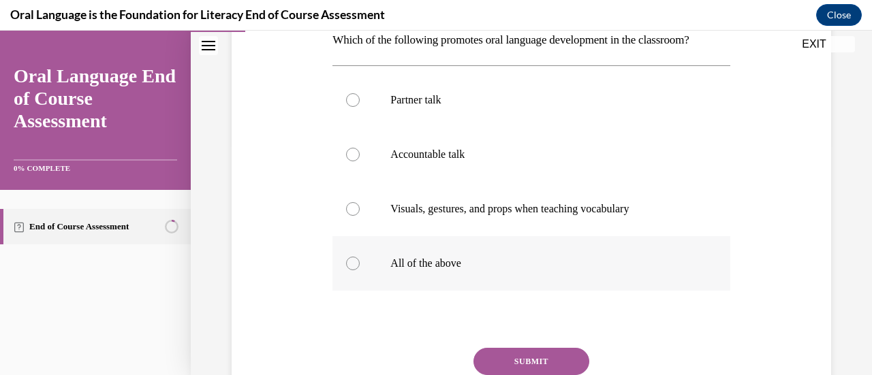
scroll to position [232, 0]
click at [362, 267] on label "All of the above" at bounding box center [530, 263] width 397 height 54
click at [360, 267] on input "All of the above" at bounding box center [353, 263] width 14 height 14
radio input "true"
click at [524, 358] on button "SUBMIT" at bounding box center [531, 360] width 116 height 27
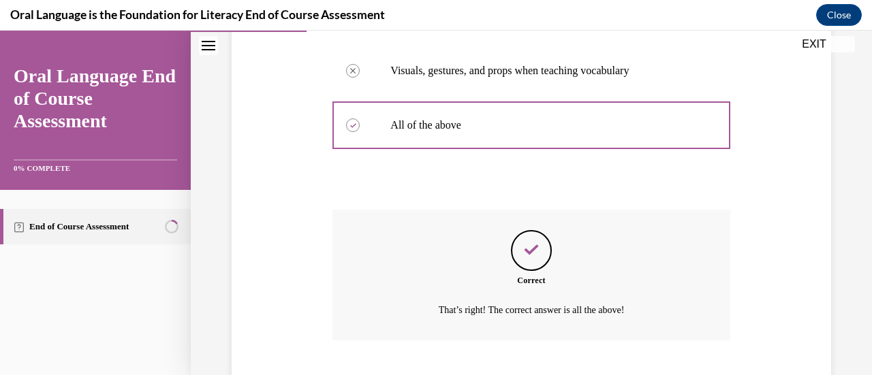
scroll to position [452, 0]
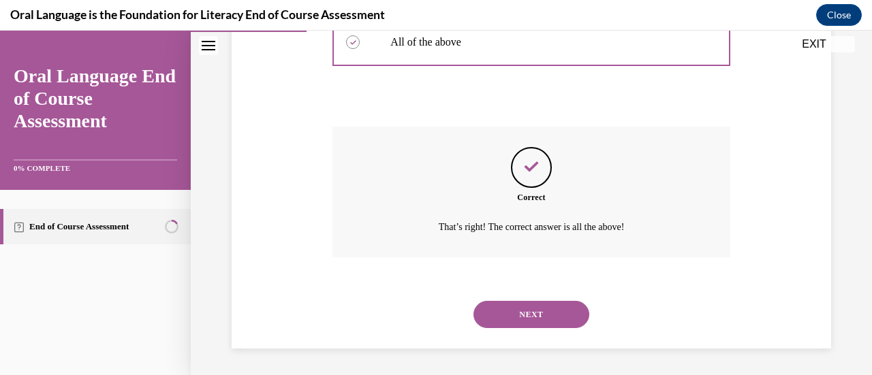
click at [524, 315] on button "NEXT" at bounding box center [531, 314] width 116 height 27
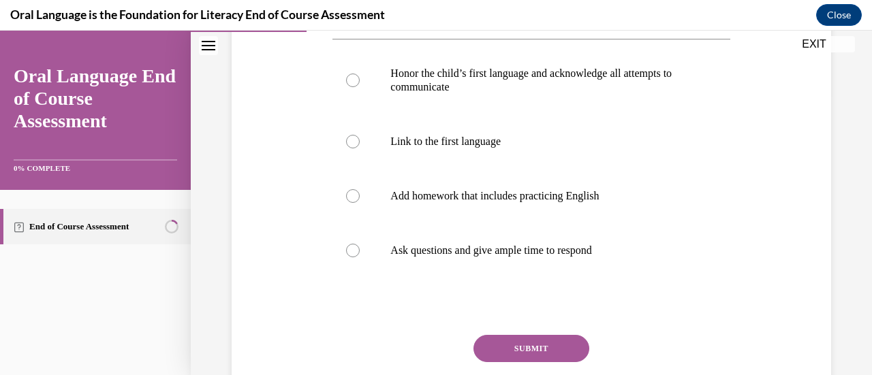
scroll to position [289, 0]
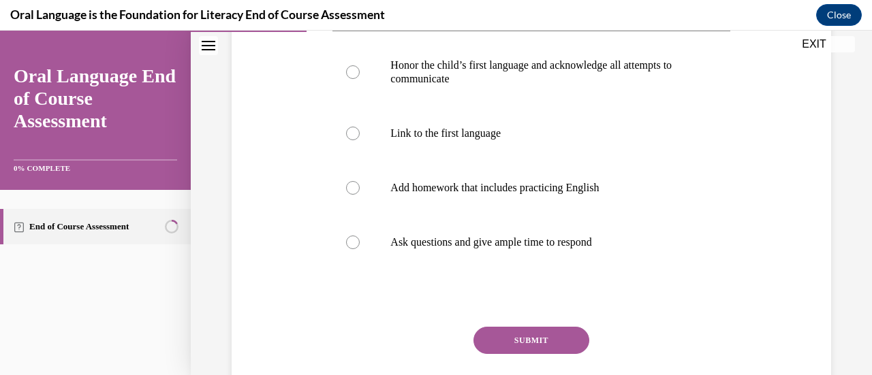
click at [503, 200] on label "Add homework that includes practicing English" at bounding box center [530, 188] width 397 height 54
click at [360, 195] on input "Add homework that includes practicing English" at bounding box center [353, 188] width 14 height 14
radio input "true"
click at [512, 330] on button "SUBMIT" at bounding box center [531, 340] width 116 height 27
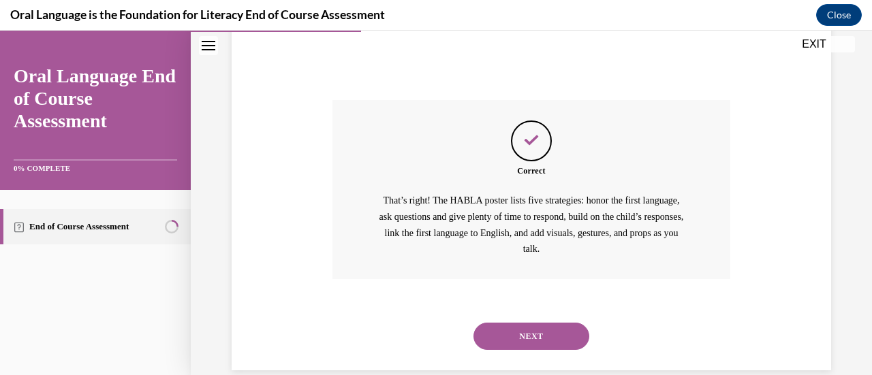
scroll to position [537, 0]
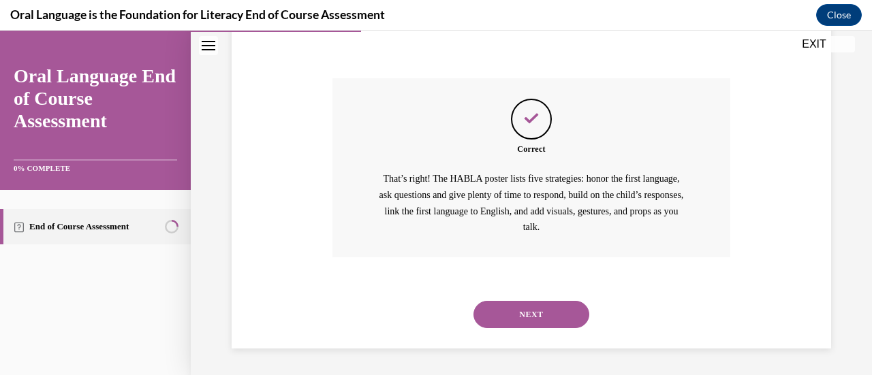
click at [512, 330] on div "NEXT" at bounding box center [530, 314] width 397 height 54
click at [529, 320] on button "NEXT" at bounding box center [531, 314] width 116 height 27
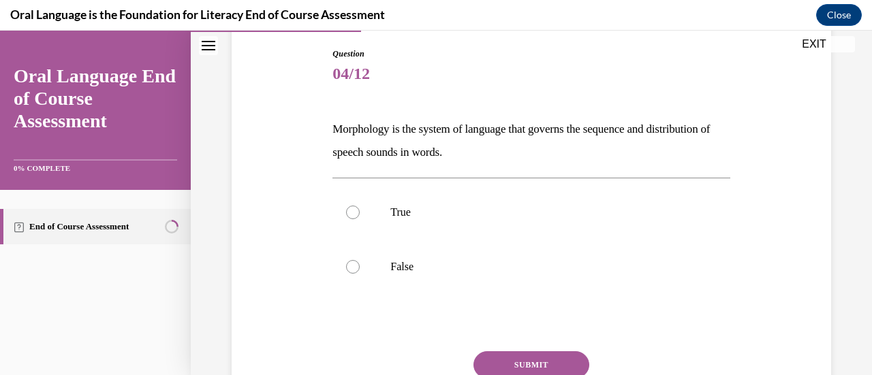
scroll to position [143, 0]
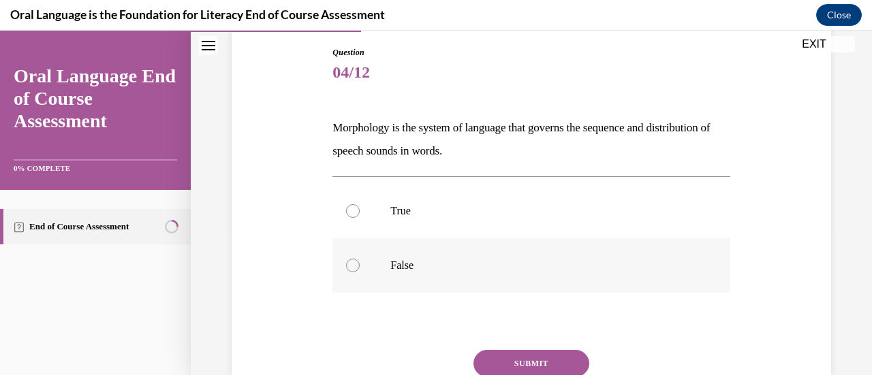
click at [353, 263] on div at bounding box center [353, 266] width 14 height 14
click at [353, 263] on input "False" at bounding box center [353, 266] width 14 height 14
radio input "true"
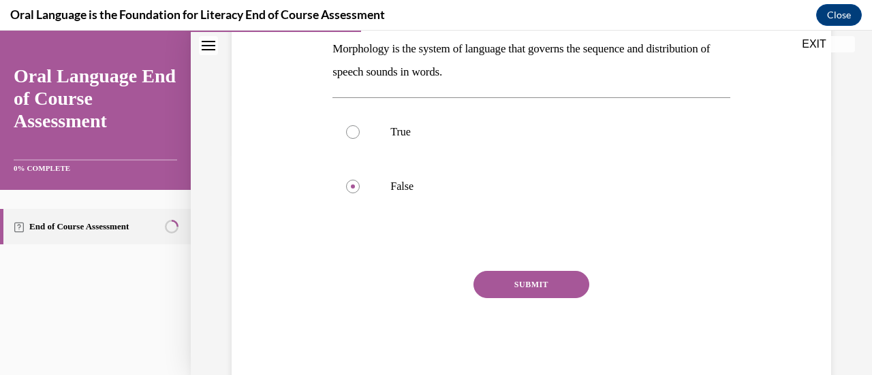
click at [539, 284] on button "SUBMIT" at bounding box center [531, 284] width 116 height 27
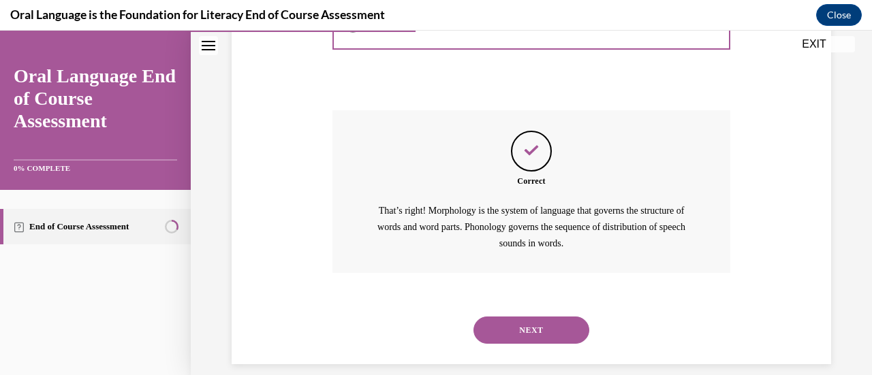
scroll to position [398, 0]
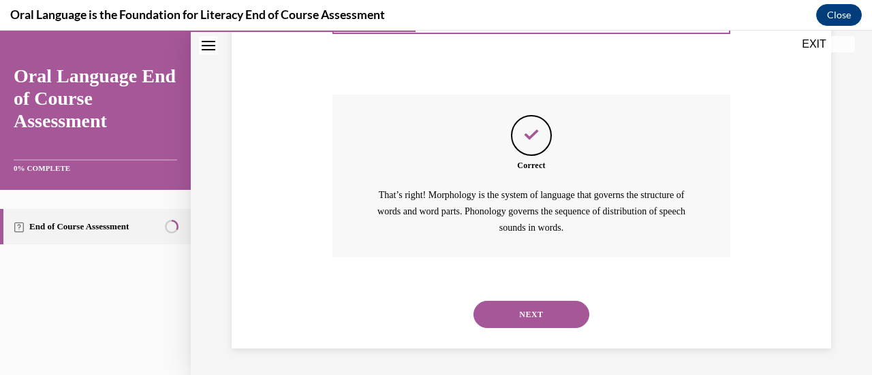
click at [510, 306] on button "NEXT" at bounding box center [531, 314] width 116 height 27
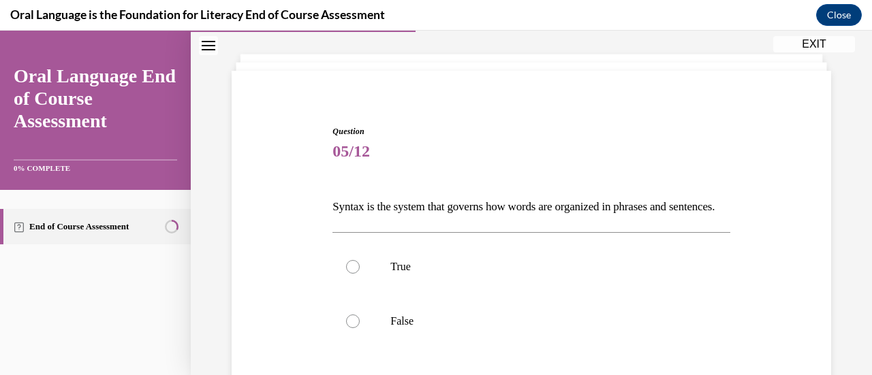
scroll to position [84, 0]
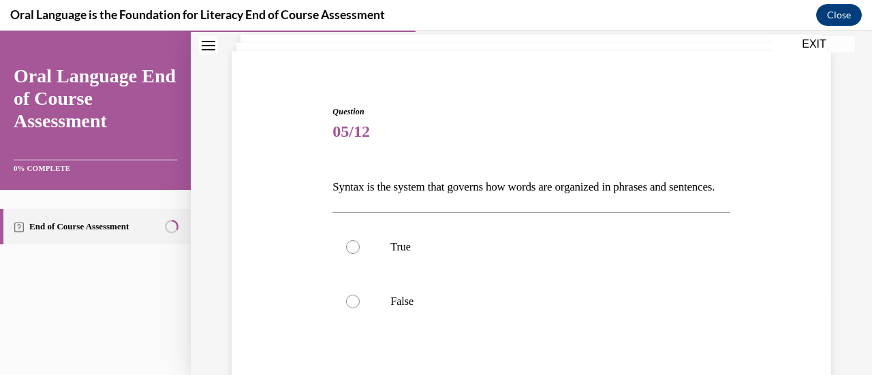
click at [430, 274] on label "True" at bounding box center [530, 247] width 397 height 54
click at [360, 254] on input "True" at bounding box center [353, 247] width 14 height 14
radio input "true"
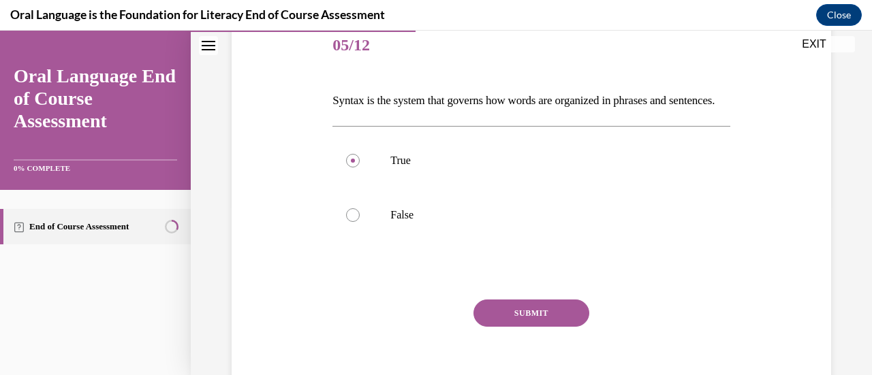
scroll to position [182, 0]
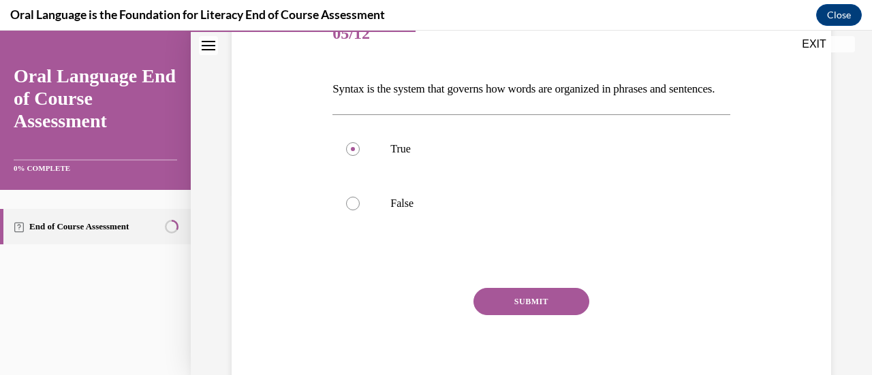
click at [533, 315] on button "SUBMIT" at bounding box center [531, 301] width 116 height 27
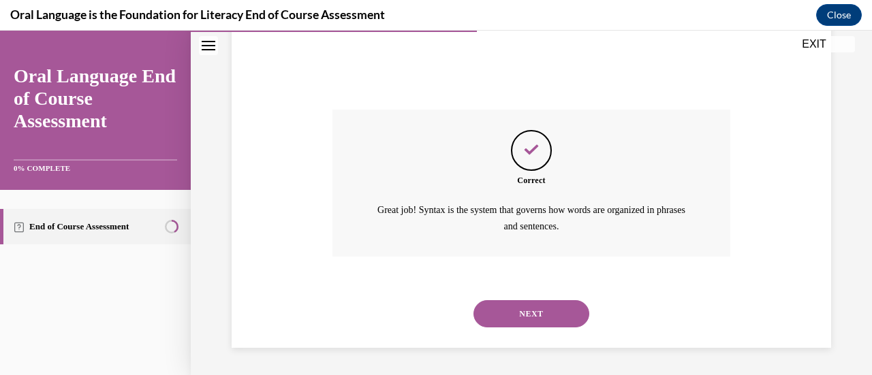
scroll to position [382, 0]
click at [523, 319] on button "NEXT" at bounding box center [531, 313] width 116 height 27
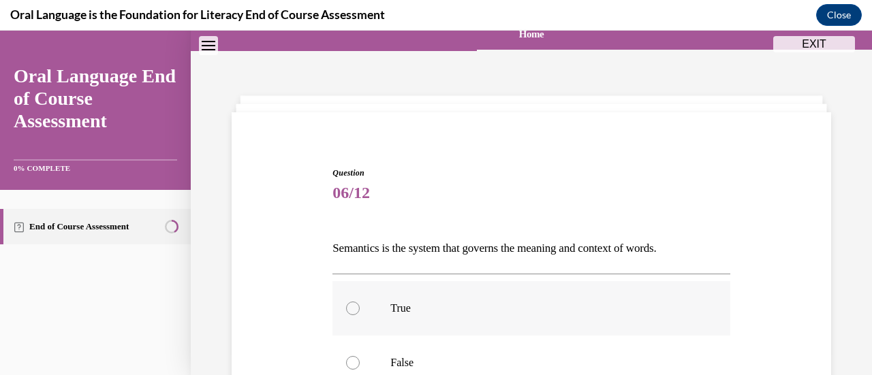
scroll to position [77, 0]
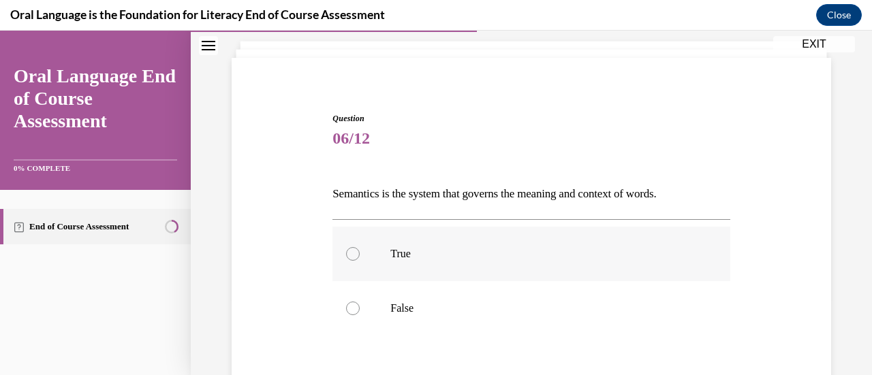
click at [358, 262] on label "True" at bounding box center [530, 254] width 397 height 54
click at [358, 261] on input "True" at bounding box center [353, 254] width 14 height 14
radio input "true"
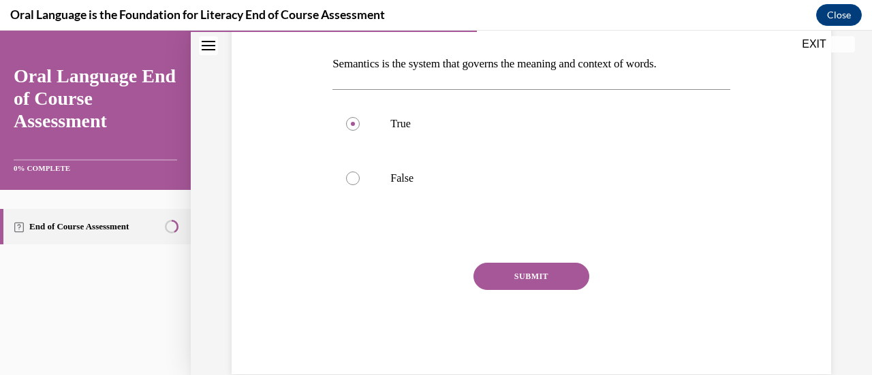
scroll to position [208, 0]
click at [507, 289] on div "SUBMIT" at bounding box center [530, 296] width 397 height 68
click at [505, 267] on button "SUBMIT" at bounding box center [531, 275] width 116 height 27
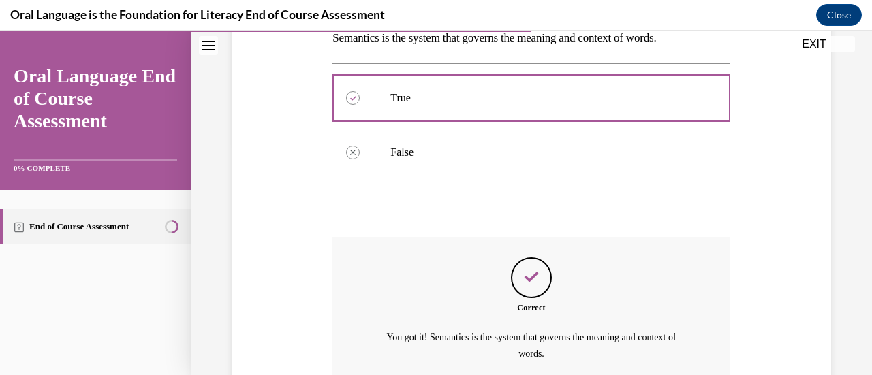
scroll to position [359, 0]
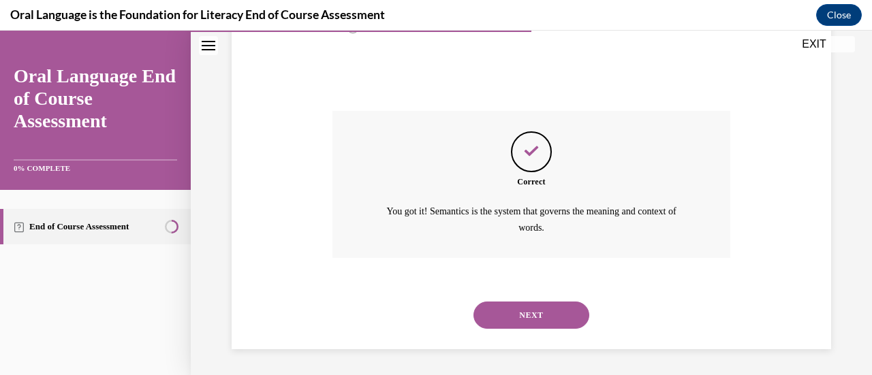
click at [523, 315] on button "NEXT" at bounding box center [531, 315] width 116 height 27
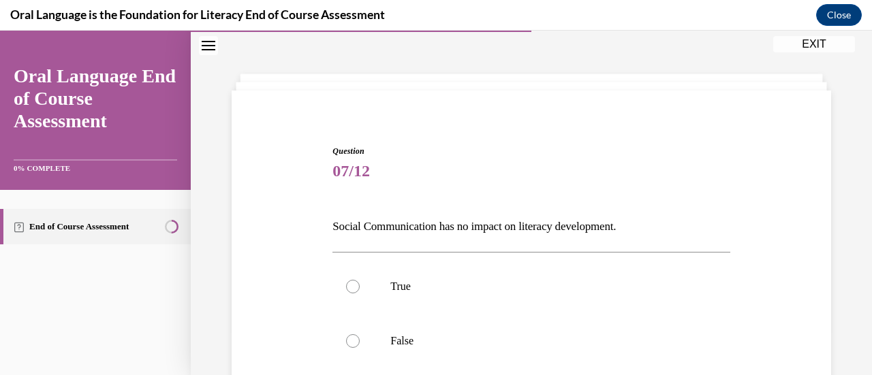
scroll to position [0, 0]
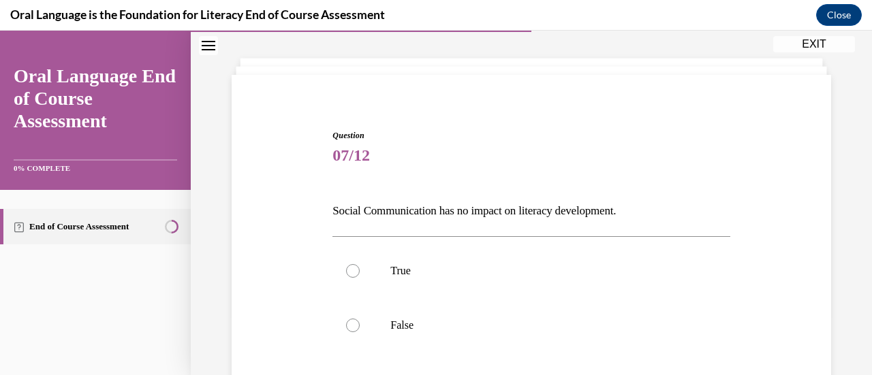
click at [523, 315] on label "False" at bounding box center [530, 325] width 397 height 54
click at [360, 319] on input "False" at bounding box center [353, 326] width 14 height 14
radio input "true"
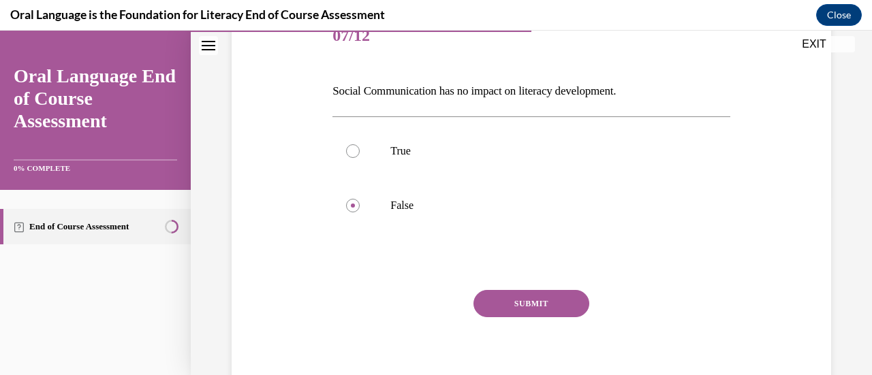
click at [522, 306] on button "SUBMIT" at bounding box center [531, 303] width 116 height 27
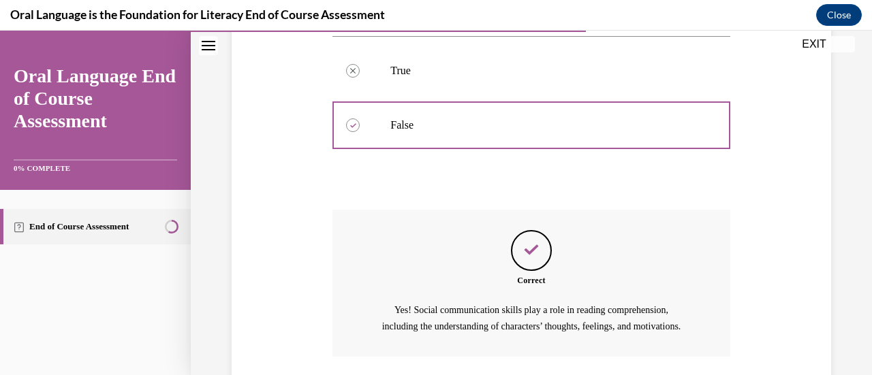
scroll to position [375, 0]
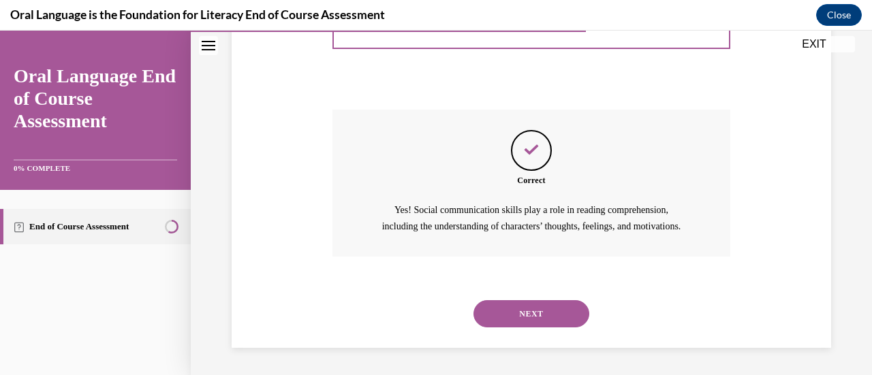
click at [522, 306] on button "NEXT" at bounding box center [531, 313] width 116 height 27
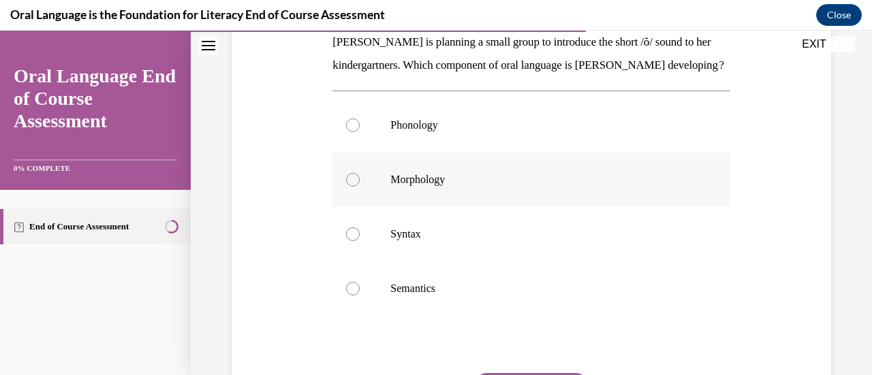
scroll to position [230, 0]
click at [433, 136] on label "Phonology" at bounding box center [530, 124] width 397 height 54
click at [360, 131] on input "Phonology" at bounding box center [353, 125] width 14 height 14
radio input "true"
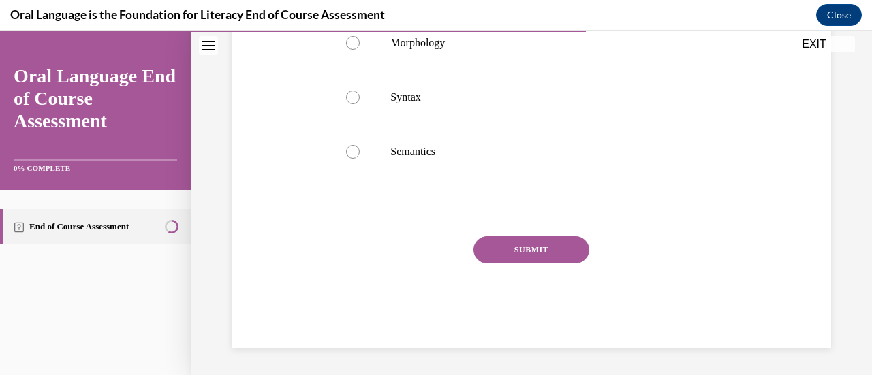
scroll to position [385, 0]
click at [502, 244] on button "SUBMIT" at bounding box center [531, 249] width 116 height 27
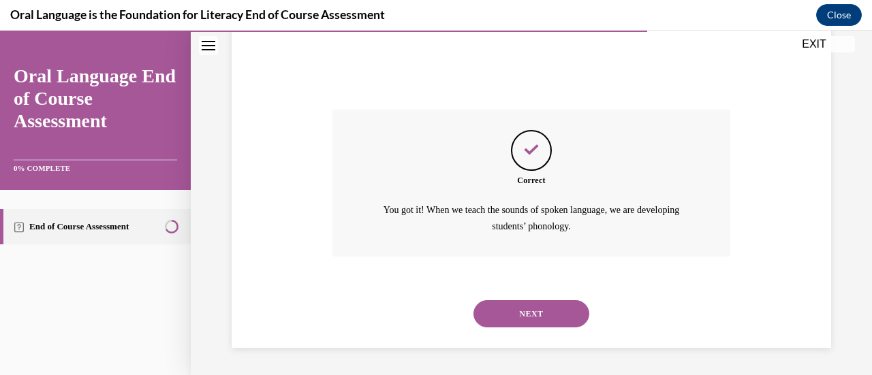
scroll to position [514, 0]
click at [520, 301] on button "NEXT" at bounding box center [531, 313] width 116 height 27
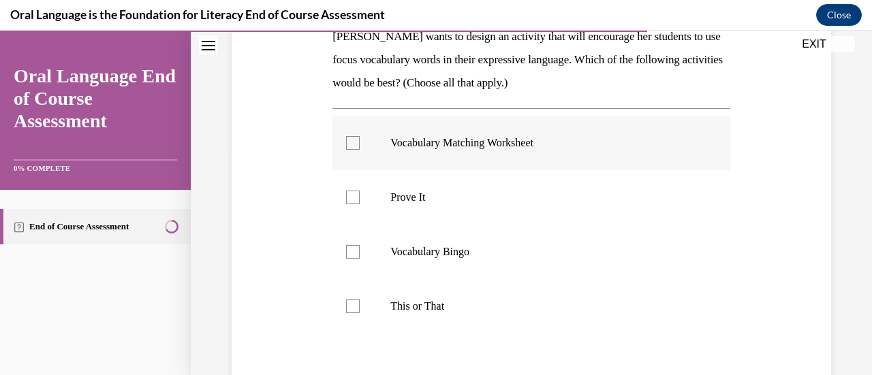
scroll to position [235, 0]
click at [356, 197] on div at bounding box center [353, 197] width 14 height 14
click at [356, 197] on input "Prove It" at bounding box center [353, 197] width 14 height 14
checkbox input "true"
click at [358, 300] on label "This or That" at bounding box center [530, 306] width 397 height 54
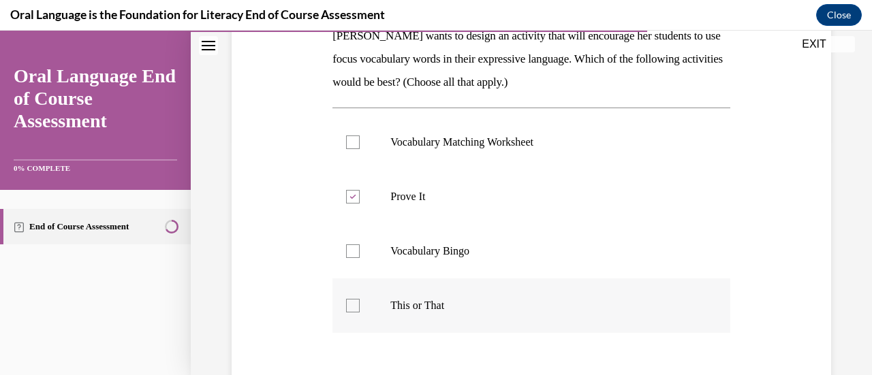
click at [358, 300] on input "This or That" at bounding box center [353, 306] width 14 height 14
checkbox input "true"
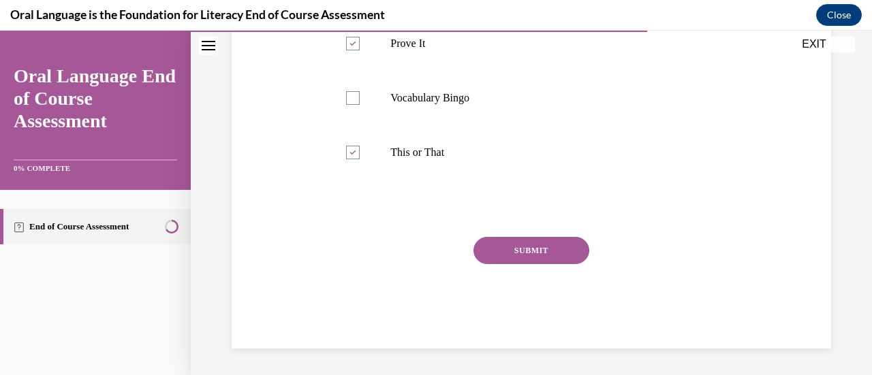
click at [503, 247] on button "SUBMIT" at bounding box center [531, 250] width 116 height 27
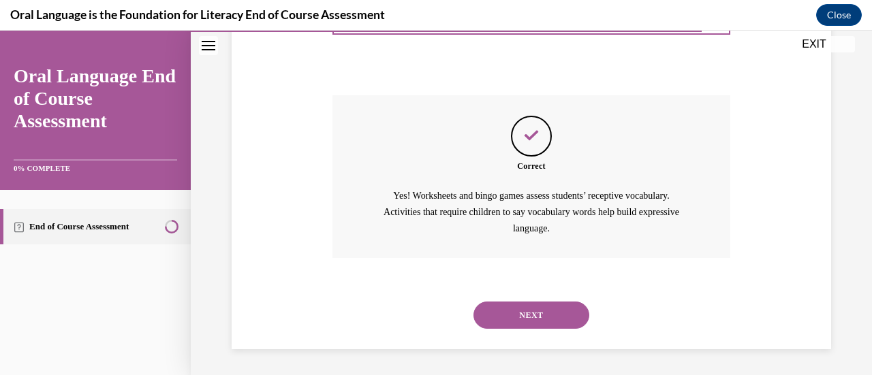
scroll to position [531, 0]
click at [539, 326] on button "NEXT" at bounding box center [531, 314] width 116 height 27
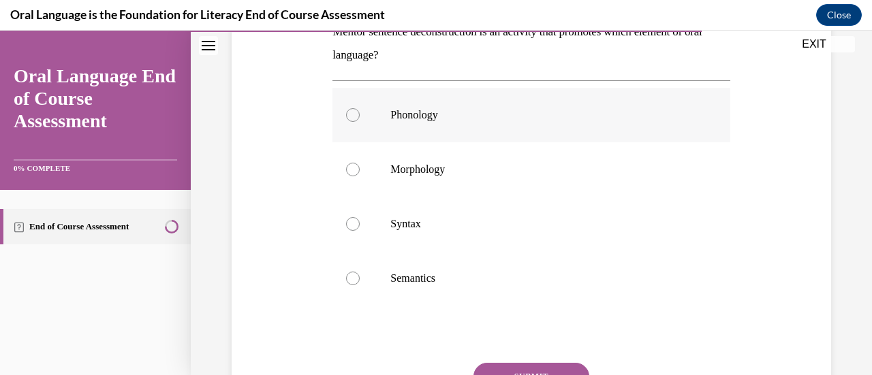
scroll to position [243, 0]
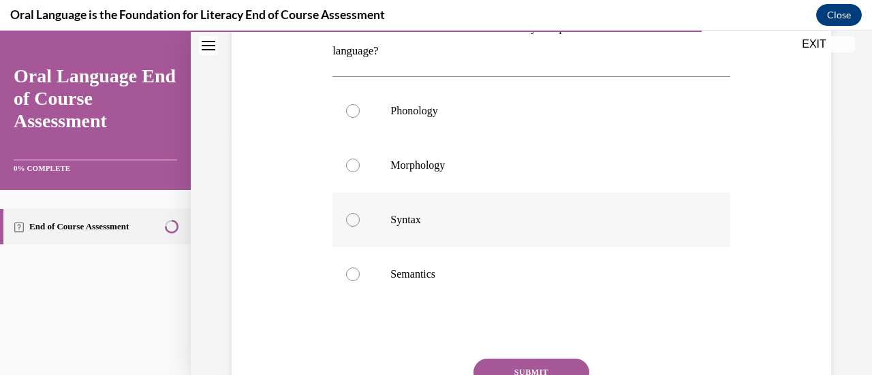
click at [405, 220] on p "Syntax" at bounding box center [542, 220] width 305 height 14
click at [360, 220] on input "Syntax" at bounding box center [353, 220] width 14 height 14
radio input "true"
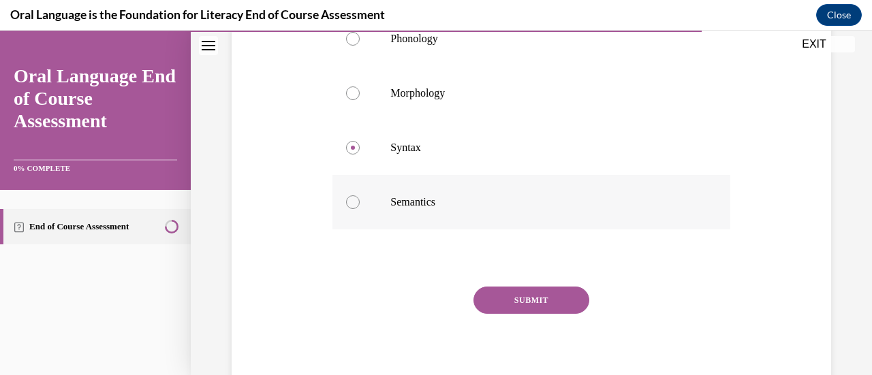
scroll to position [316, 0]
click at [514, 280] on div "Question 10/12 Mentor sentence deconstruction is an activity that promotes whic…" at bounding box center [530, 135] width 397 height 524
click at [514, 286] on button "SUBMIT" at bounding box center [531, 299] width 116 height 27
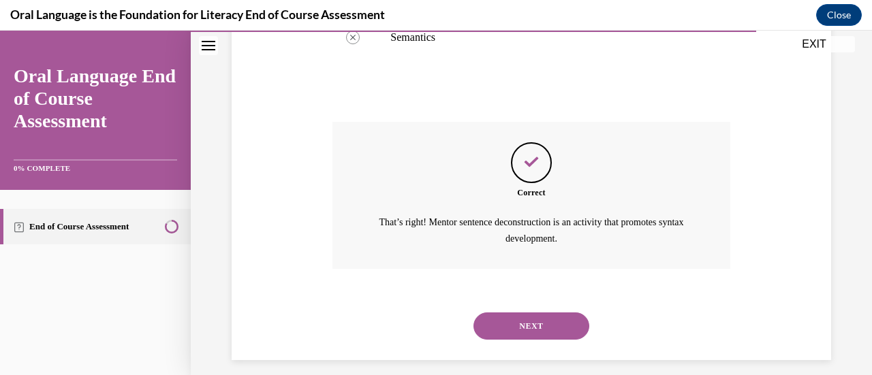
scroll to position [491, 0]
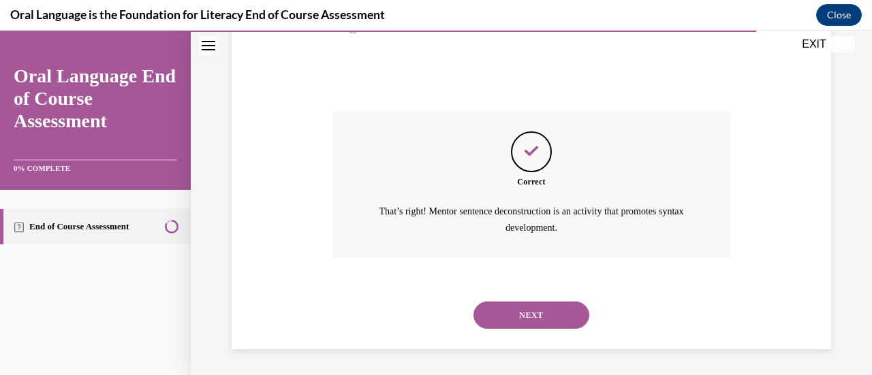
click at [514, 307] on button "NEXT" at bounding box center [531, 315] width 116 height 27
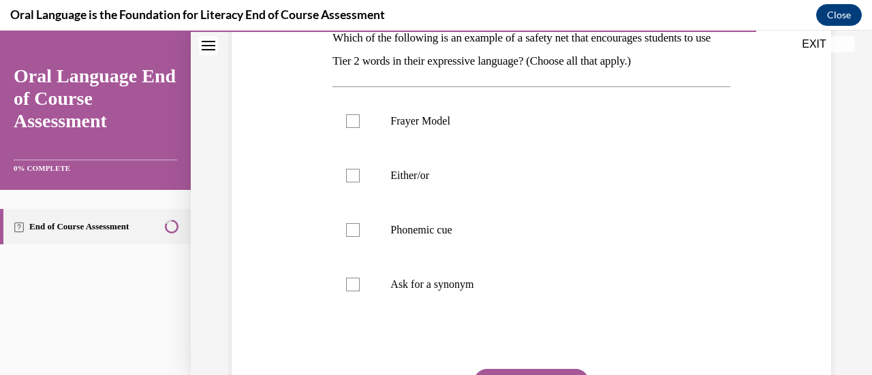
scroll to position [247, 0]
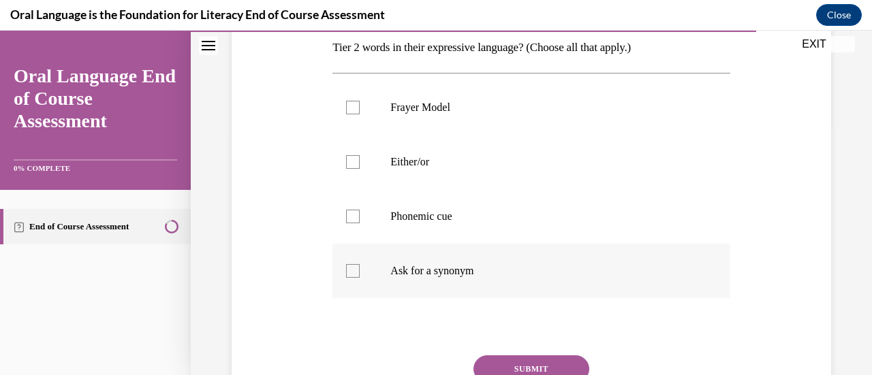
click at [454, 260] on label "Ask for a synonym" at bounding box center [530, 271] width 397 height 54
click at [360, 264] on input "Ask for a synonym" at bounding box center [353, 271] width 14 height 14
checkbox input "true"
click at [473, 169] on label "Either/or" at bounding box center [530, 162] width 397 height 54
click at [360, 169] on input "Either/or" at bounding box center [353, 162] width 14 height 14
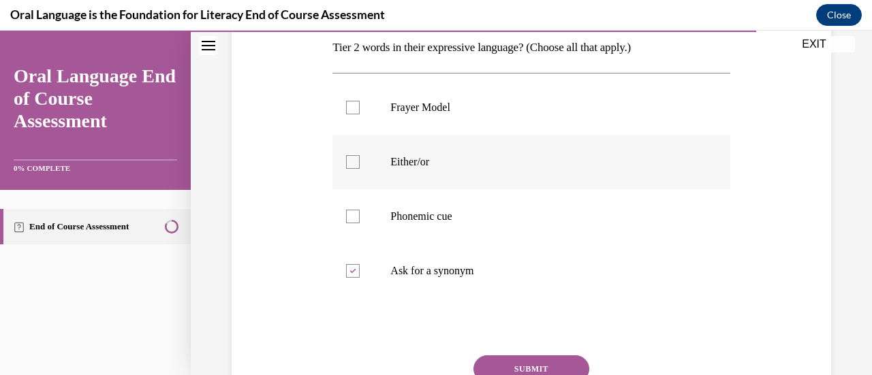
checkbox input "true"
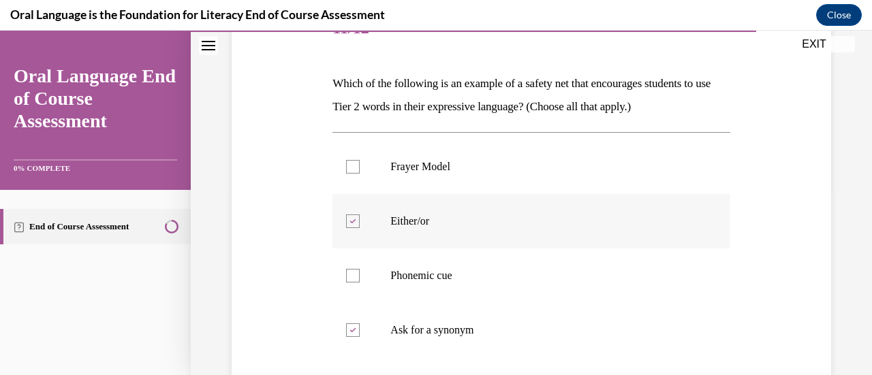
scroll to position [143, 0]
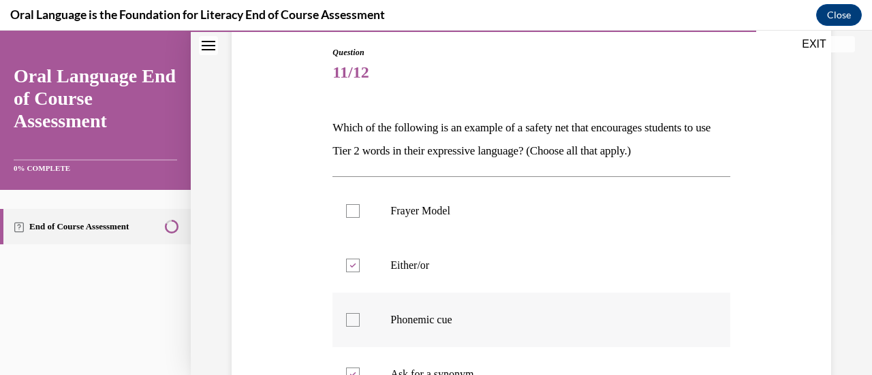
click at [391, 296] on label "Phonemic cue" at bounding box center [530, 320] width 397 height 54
click at [360, 313] on input "Phonemic cue" at bounding box center [353, 320] width 14 height 14
checkbox input "true"
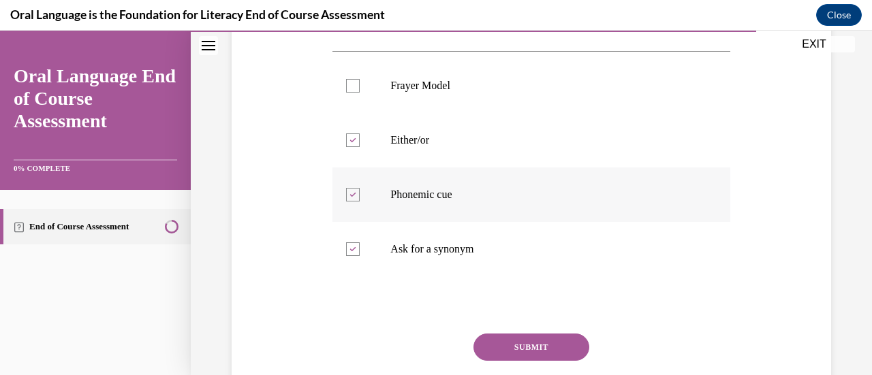
scroll to position [283, 0]
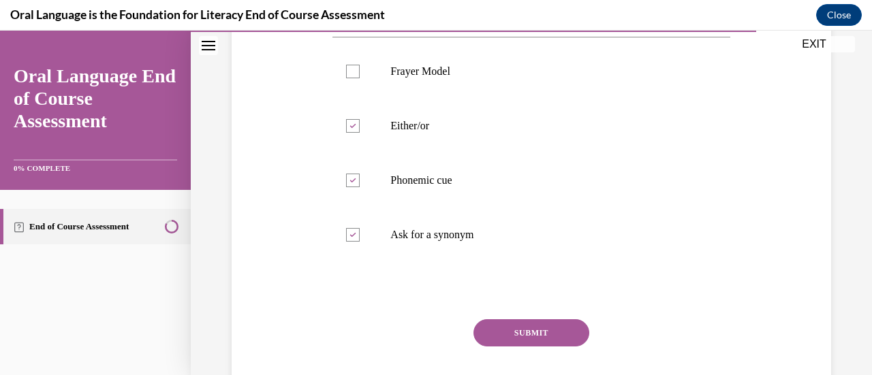
click at [526, 330] on button "SUBMIT" at bounding box center [531, 332] width 116 height 27
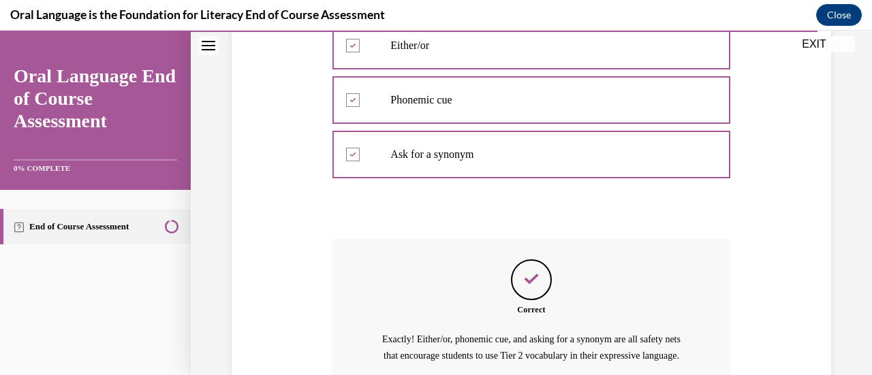
scroll to position [507, 0]
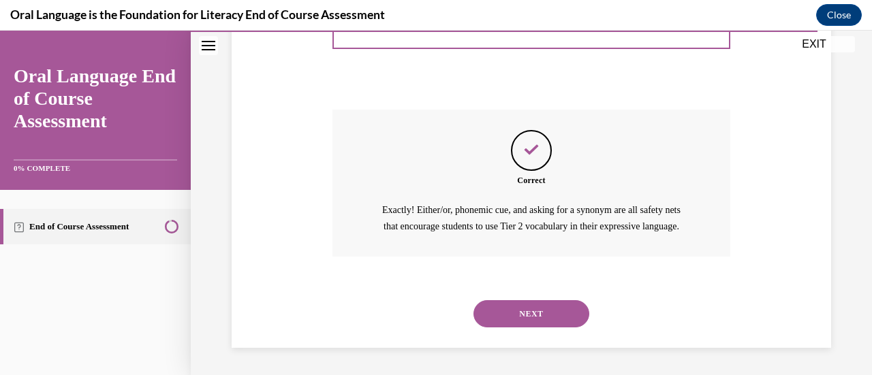
click at [526, 330] on div "NEXT" at bounding box center [530, 314] width 397 height 54
click at [530, 311] on button "NEXT" at bounding box center [531, 313] width 116 height 27
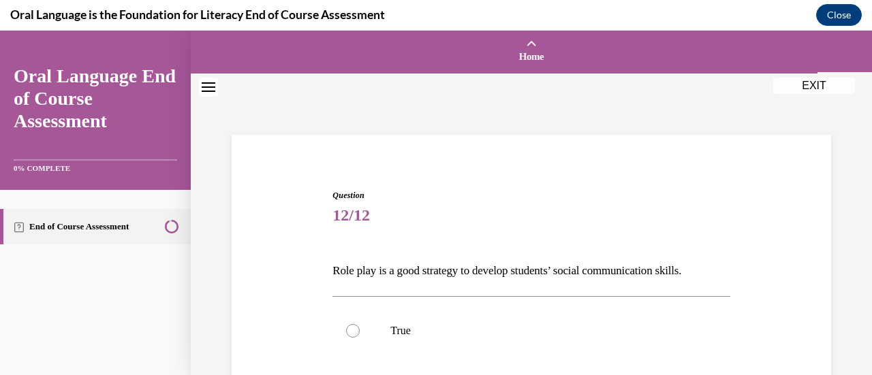
scroll to position [163, 0]
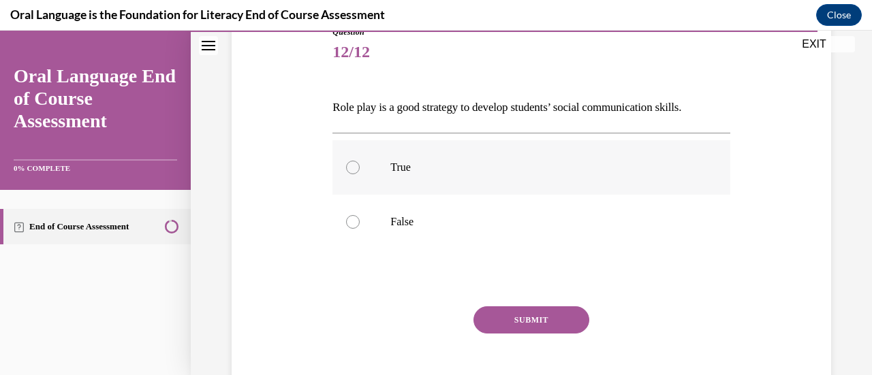
click at [436, 161] on p "True" at bounding box center [542, 168] width 305 height 14
click at [360, 161] on input "True" at bounding box center [353, 168] width 14 height 14
radio input "true"
click at [523, 330] on button "SUBMIT" at bounding box center [531, 319] width 116 height 27
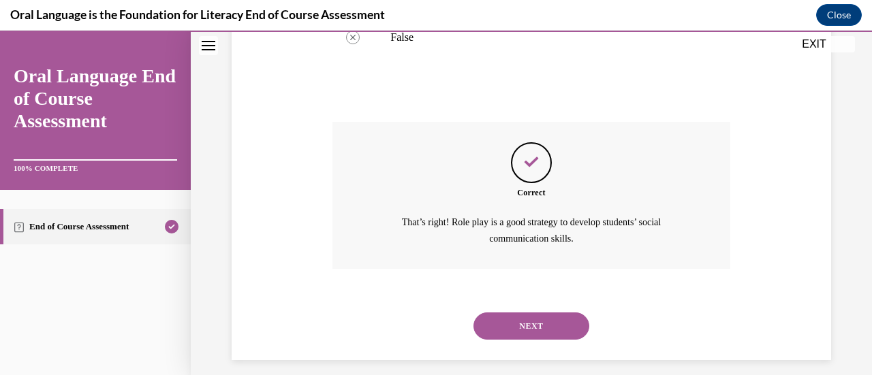
scroll to position [359, 0]
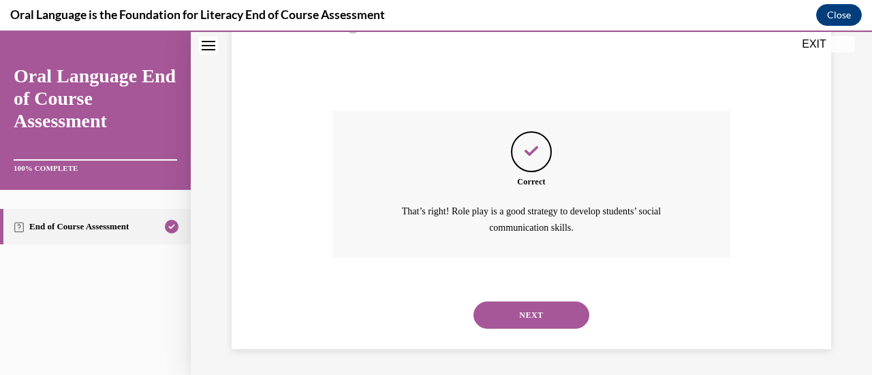
click at [524, 306] on button "NEXT" at bounding box center [531, 315] width 116 height 27
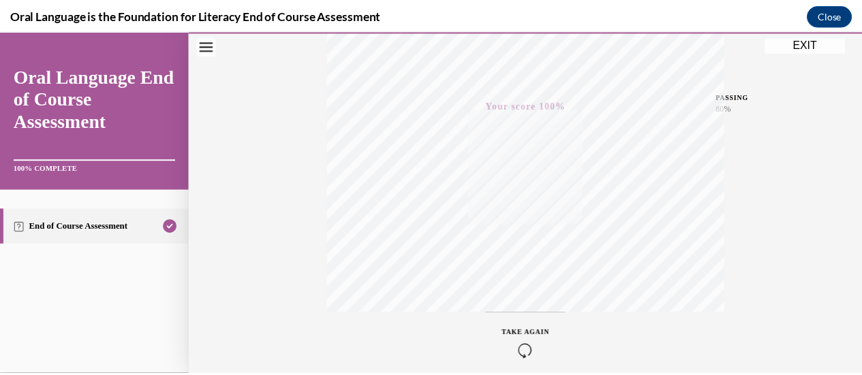
scroll to position [353, 0]
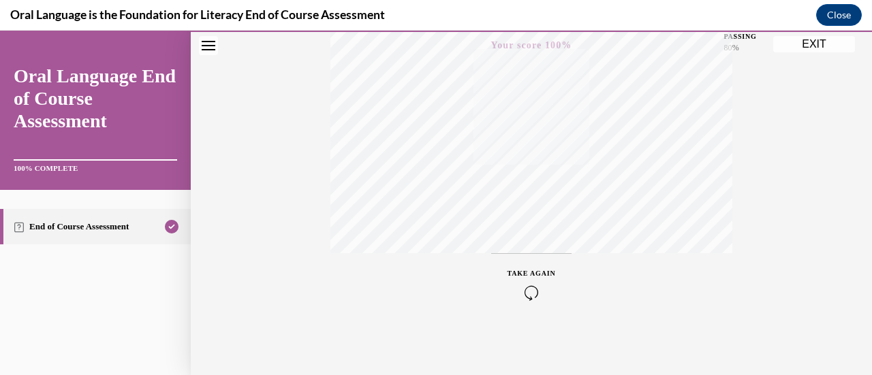
click at [830, 51] on button "EXIT" at bounding box center [814, 44] width 82 height 16
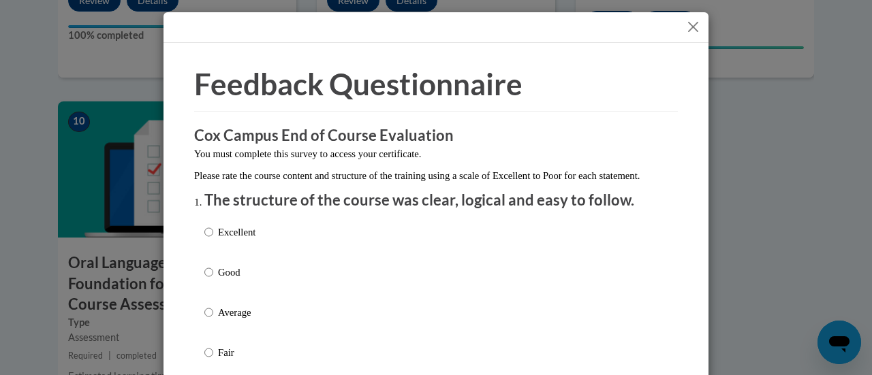
scroll to position [75, 0]
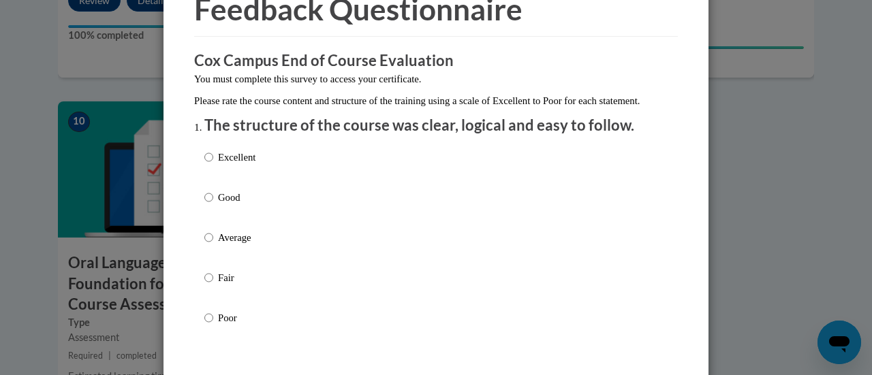
click at [213, 221] on label "Good" at bounding box center [229, 208] width 51 height 37
click at [213, 205] on input "Good" at bounding box center [208, 197] width 9 height 15
radio input "true"
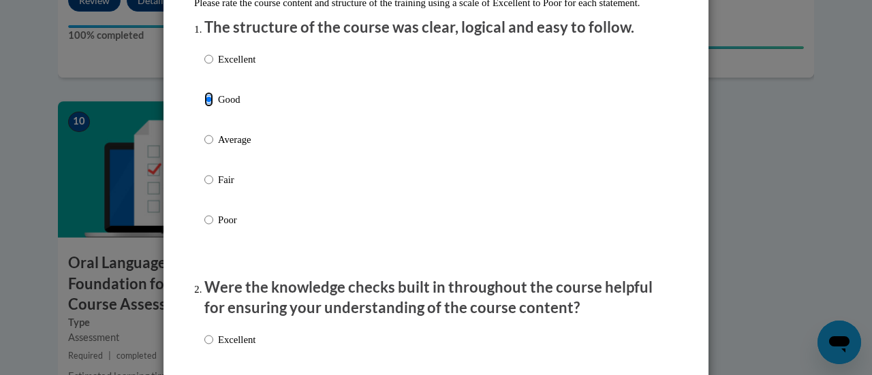
scroll to position [170, 0]
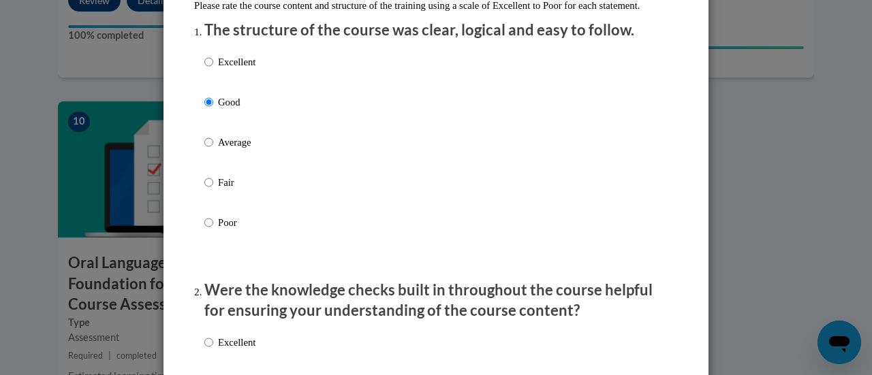
click at [218, 69] on p "Excellent" at bounding box center [236, 61] width 37 height 15
click at [213, 69] on input "Excellent" at bounding box center [208, 61] width 9 height 15
radio input "true"
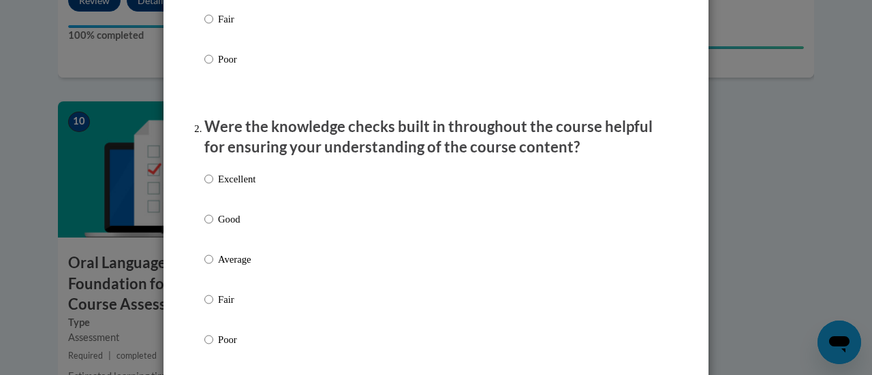
scroll to position [350, 0]
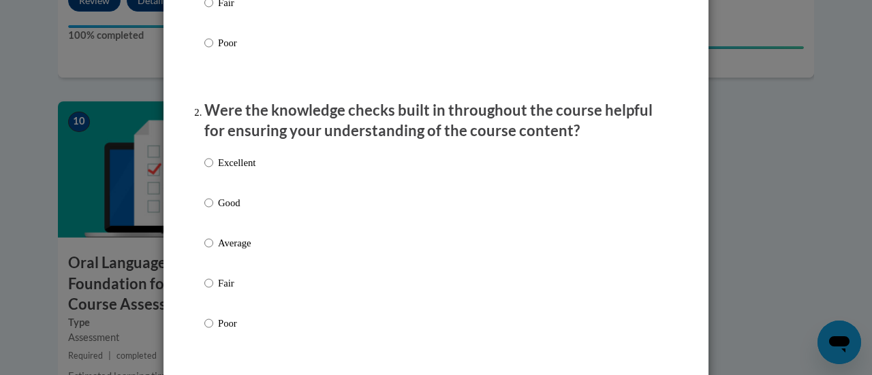
click at [221, 209] on div "Excellent Good Average Fair Poor" at bounding box center [229, 253] width 51 height 211
click at [221, 210] on p "Good" at bounding box center [236, 202] width 37 height 15
click at [213, 210] on input "Good" at bounding box center [208, 202] width 9 height 15
radio input "true"
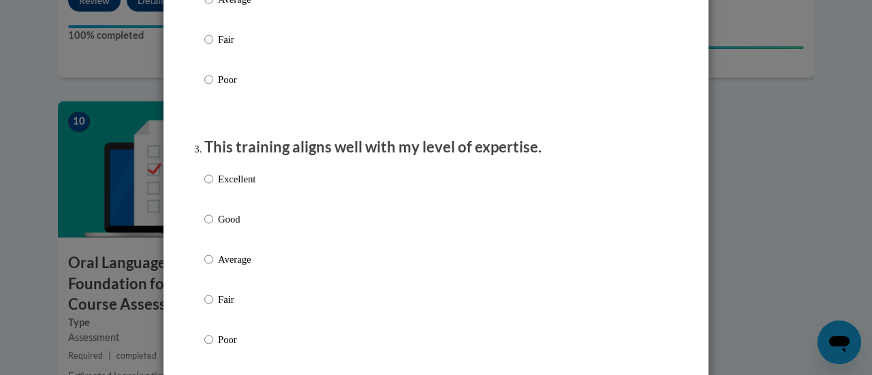
scroll to position [603, 0]
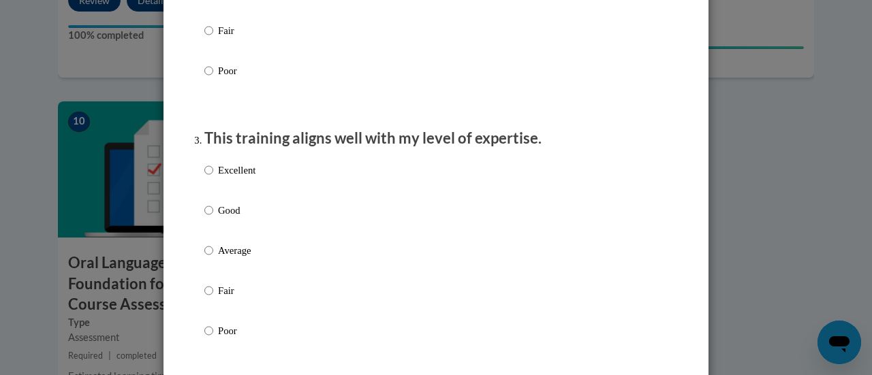
click at [224, 218] on p "Good" at bounding box center [236, 210] width 37 height 15
click at [213, 218] on input "Good" at bounding box center [208, 210] width 9 height 15
radio input "true"
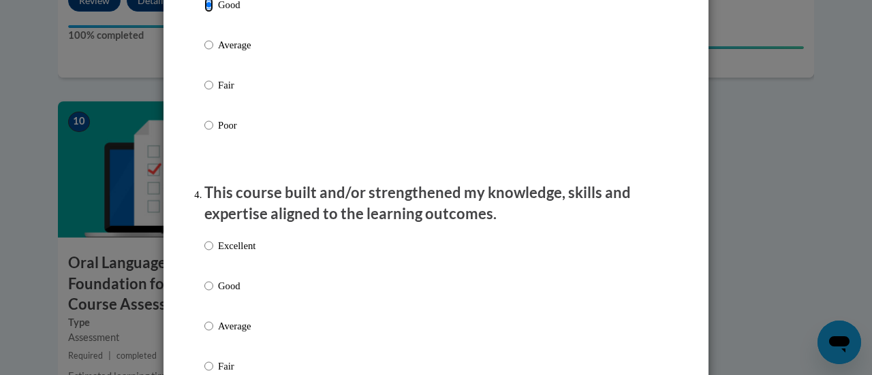
scroll to position [855, 0]
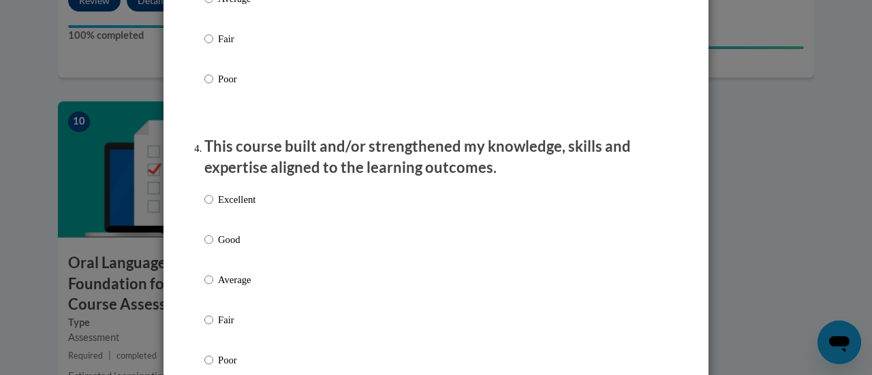
click at [224, 220] on label "Excellent" at bounding box center [229, 210] width 51 height 37
click at [213, 207] on input "Excellent" at bounding box center [208, 199] width 9 height 15
radio input "true"
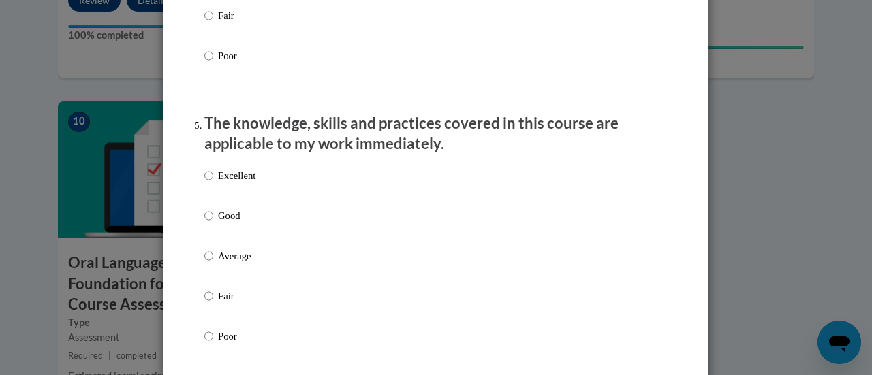
scroll to position [1166, 0]
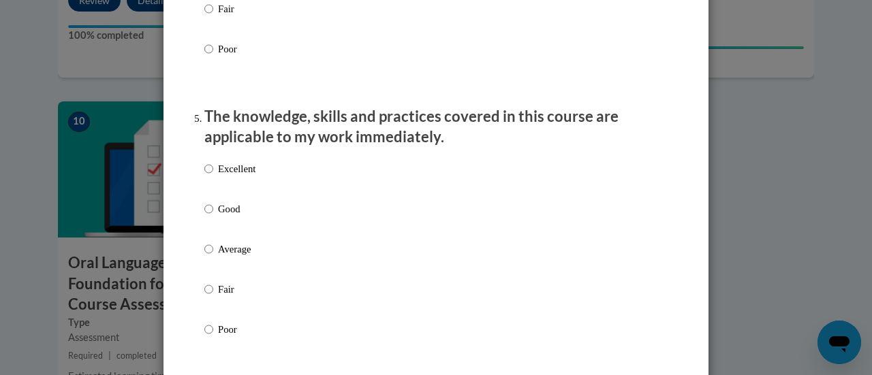
click at [227, 174] on p "Excellent" at bounding box center [236, 168] width 37 height 15
click at [213, 174] on input "Excellent" at bounding box center [208, 168] width 9 height 15
radio input "true"
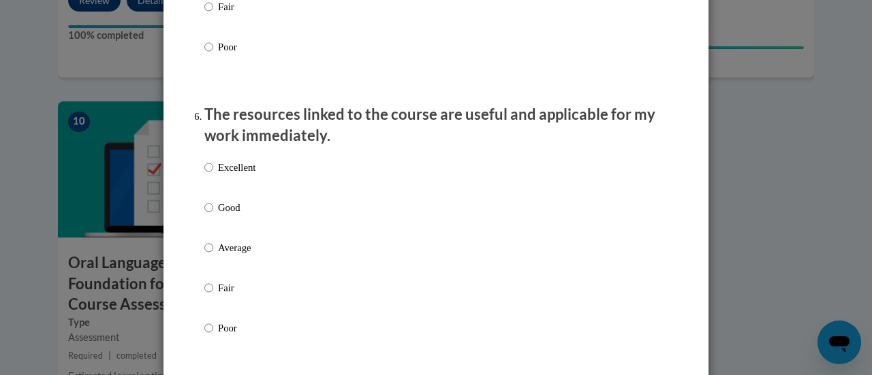
scroll to position [1474, 0]
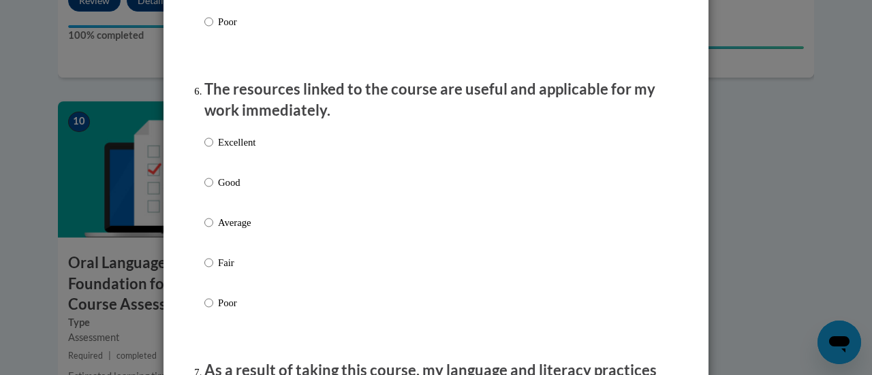
click at [227, 190] on p "Good" at bounding box center [236, 182] width 37 height 15
click at [213, 190] on input "Good" at bounding box center [208, 182] width 9 height 15
radio input "true"
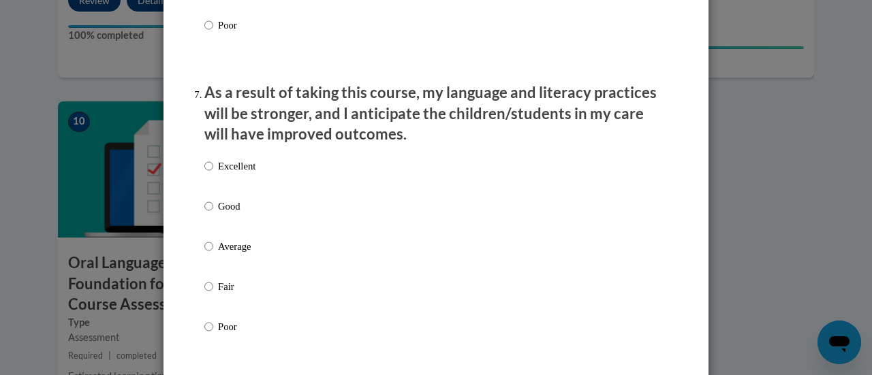
scroll to position [1751, 0]
click at [224, 215] on p "Good" at bounding box center [236, 207] width 37 height 15
click at [213, 215] on input "Good" at bounding box center [208, 207] width 9 height 15
radio input "true"
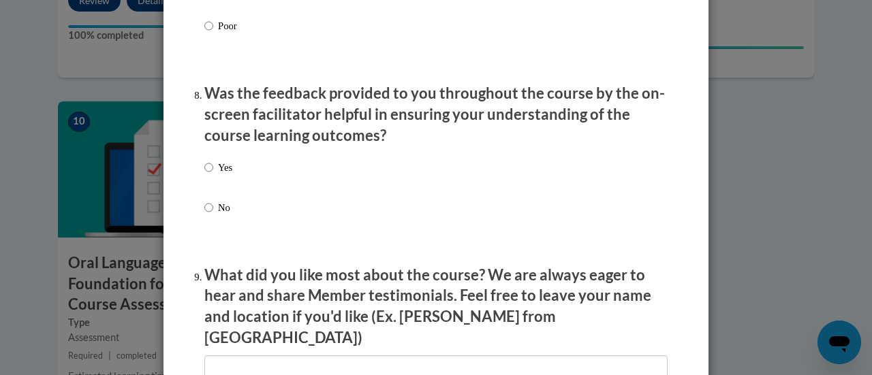
scroll to position [2057, 0]
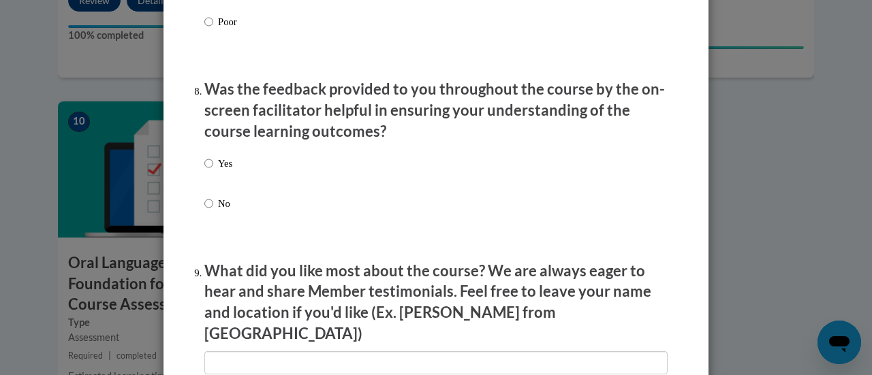
click at [218, 171] on p "Yes" at bounding box center [225, 163] width 14 height 15
click at [213, 171] on input "Yes" at bounding box center [208, 163] width 9 height 15
radio input "true"
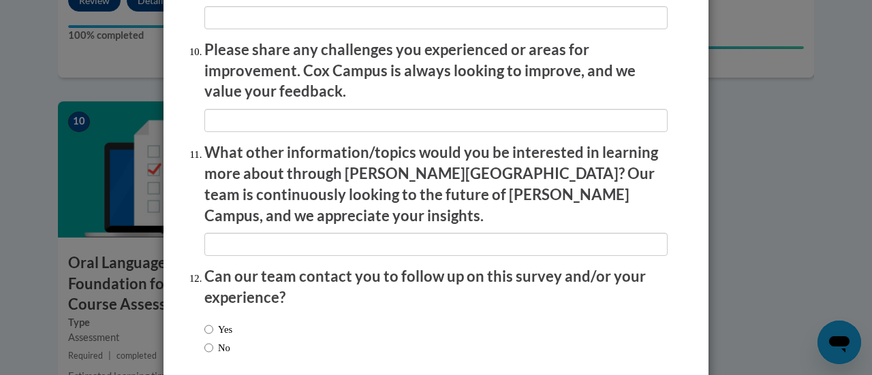
scroll to position [2403, 0]
click at [204, 340] on input "No" at bounding box center [208, 347] width 9 height 15
radio input "true"
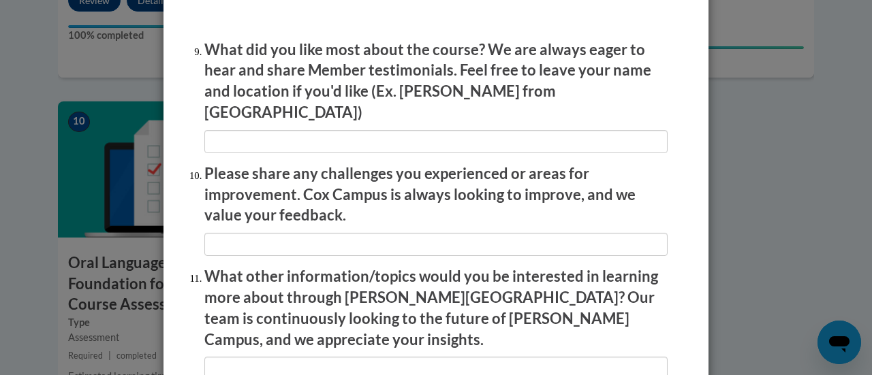
scroll to position [2457, 0]
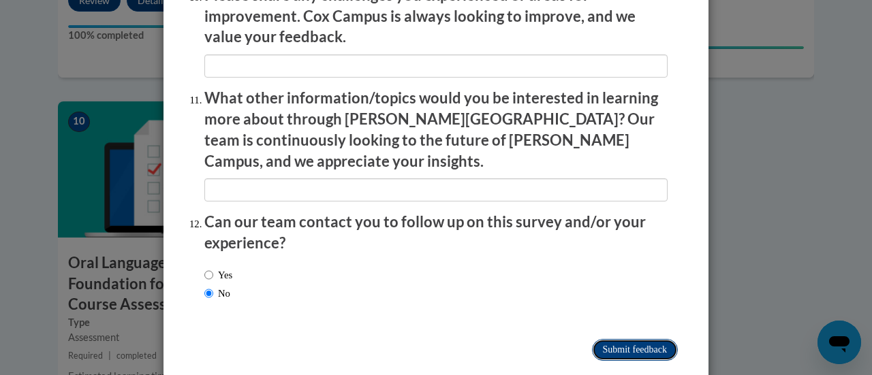
click at [646, 339] on input "Submit feedback" at bounding box center [635, 350] width 86 height 22
